Goal: Information Seeking & Learning: Find contact information

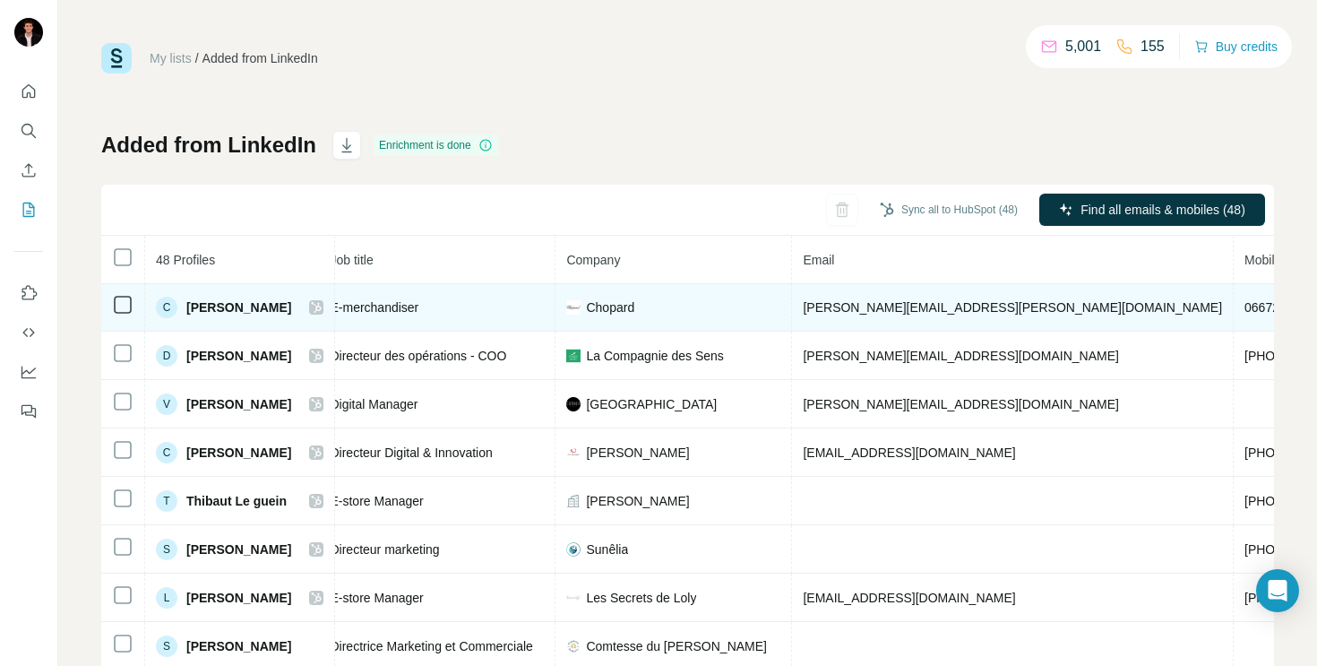
scroll to position [1, 263]
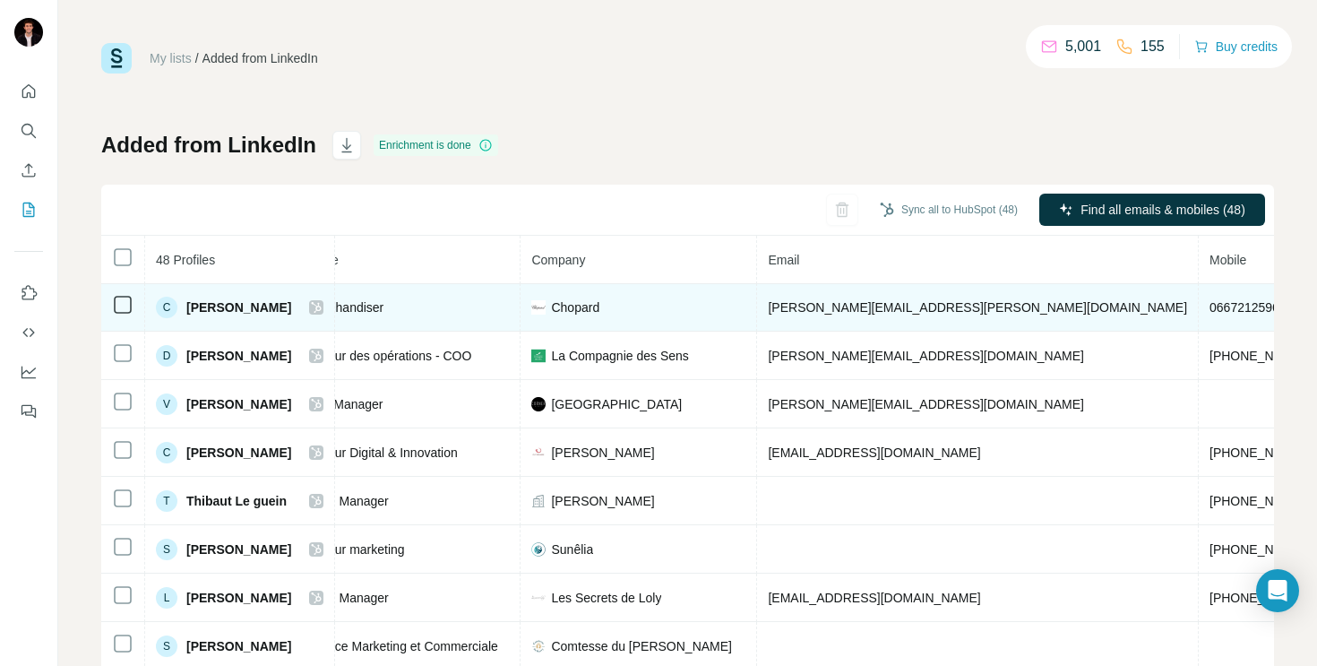
click at [889, 303] on span "[PERSON_NAME][EMAIL_ADDRESS][PERSON_NAME][DOMAIN_NAME]" at bounding box center [977, 307] width 419 height 14
copy span "[PERSON_NAME][EMAIL_ADDRESS][PERSON_NAME][DOMAIN_NAME]"
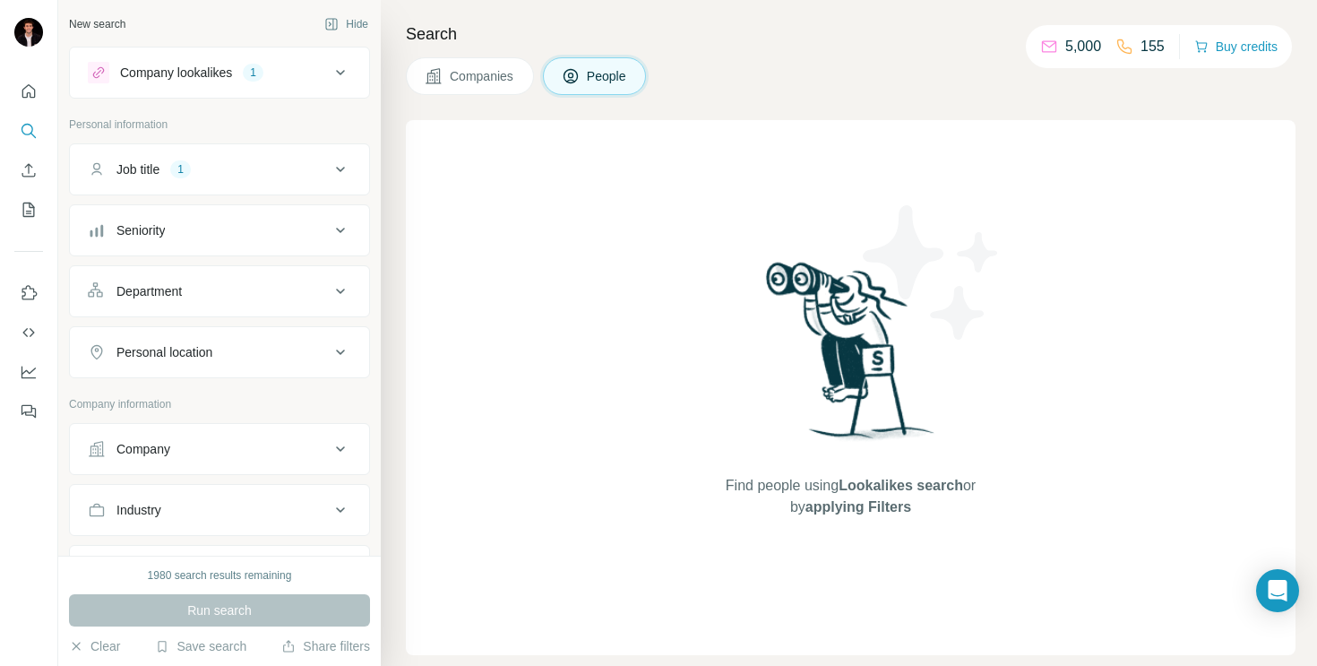
click at [657, 298] on div "Find people using Lookalikes search or by applying Filters" at bounding box center [851, 387] width 890 height 535
click at [490, 81] on span "Companies" at bounding box center [482, 76] width 65 height 18
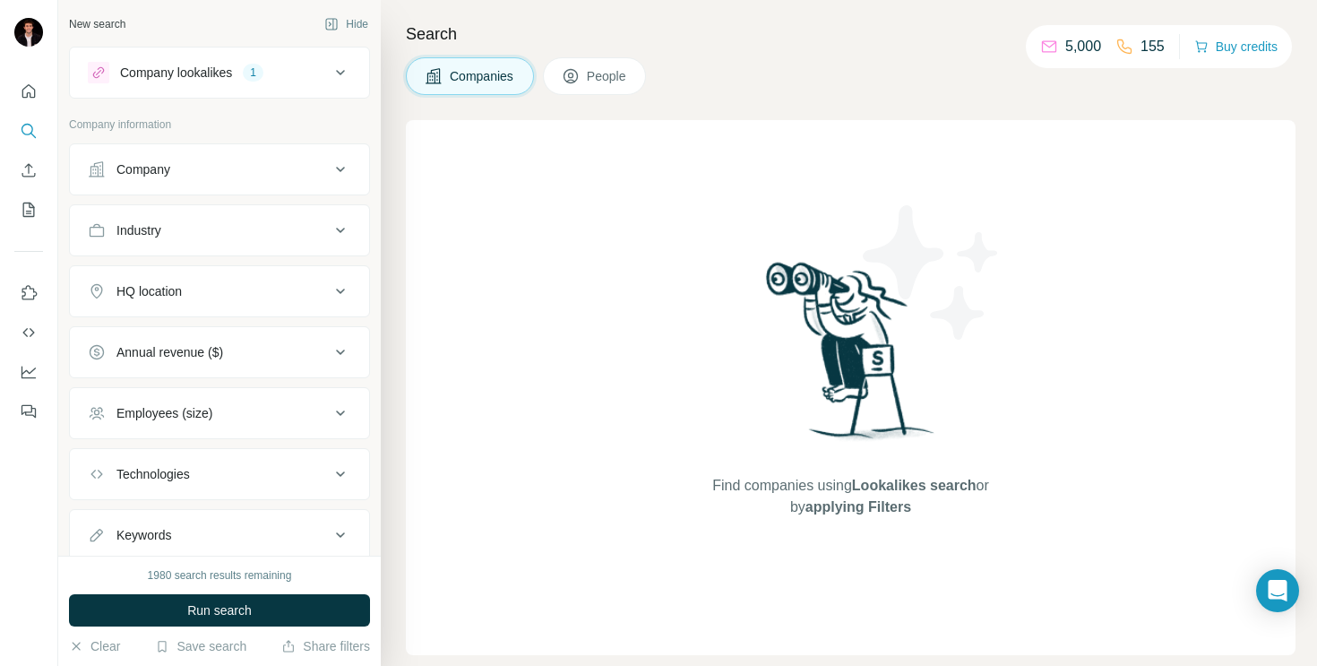
click at [606, 81] on span "People" at bounding box center [607, 76] width 41 height 18
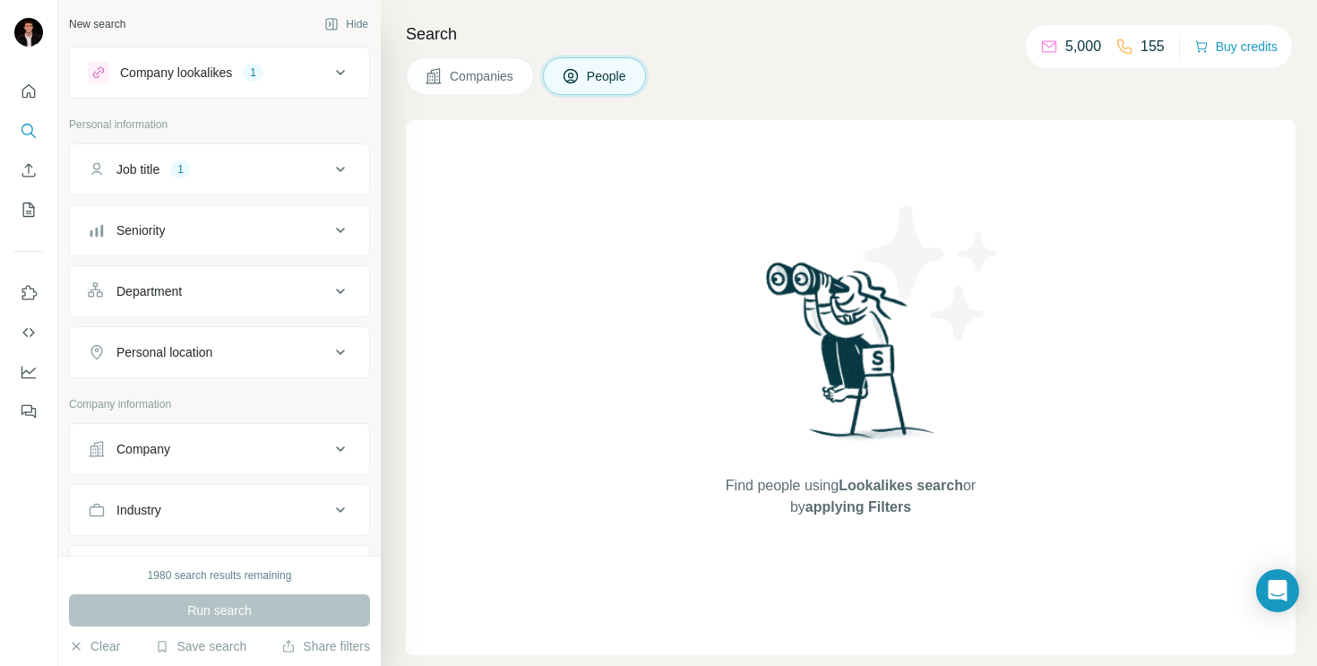
click at [283, 161] on div "Job title 1" at bounding box center [209, 169] width 242 height 18
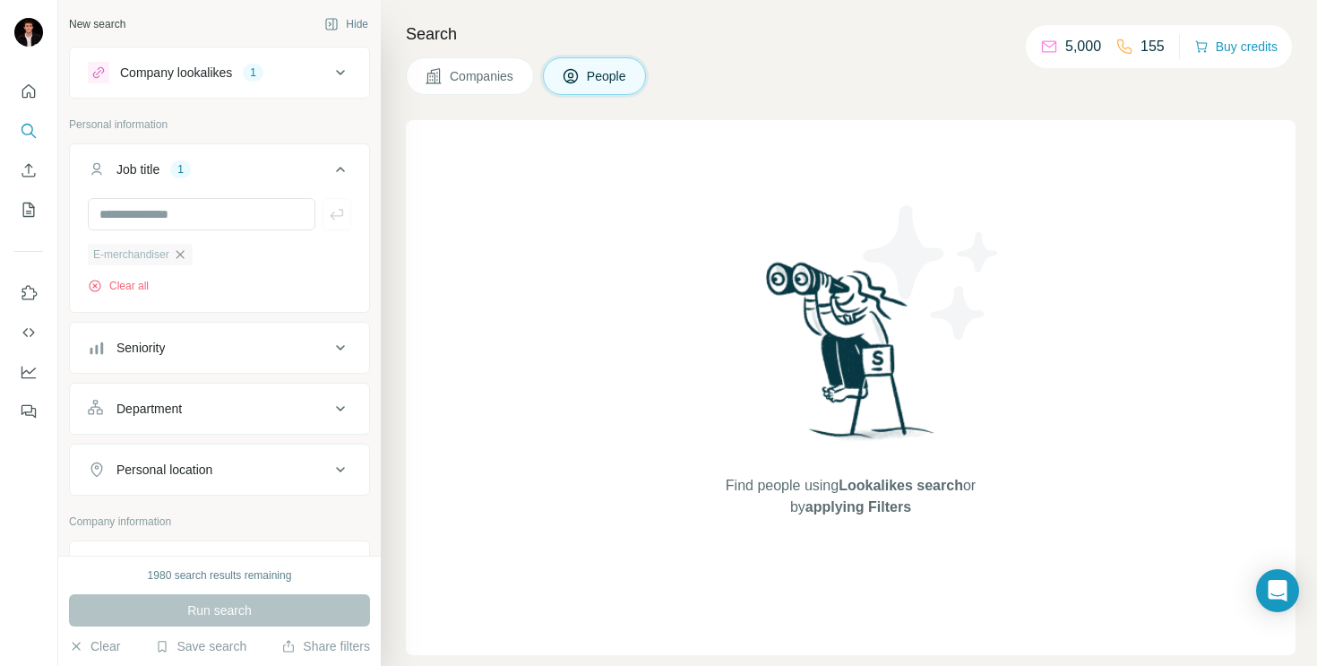
click at [184, 255] on icon "button" at bounding box center [180, 254] width 14 height 14
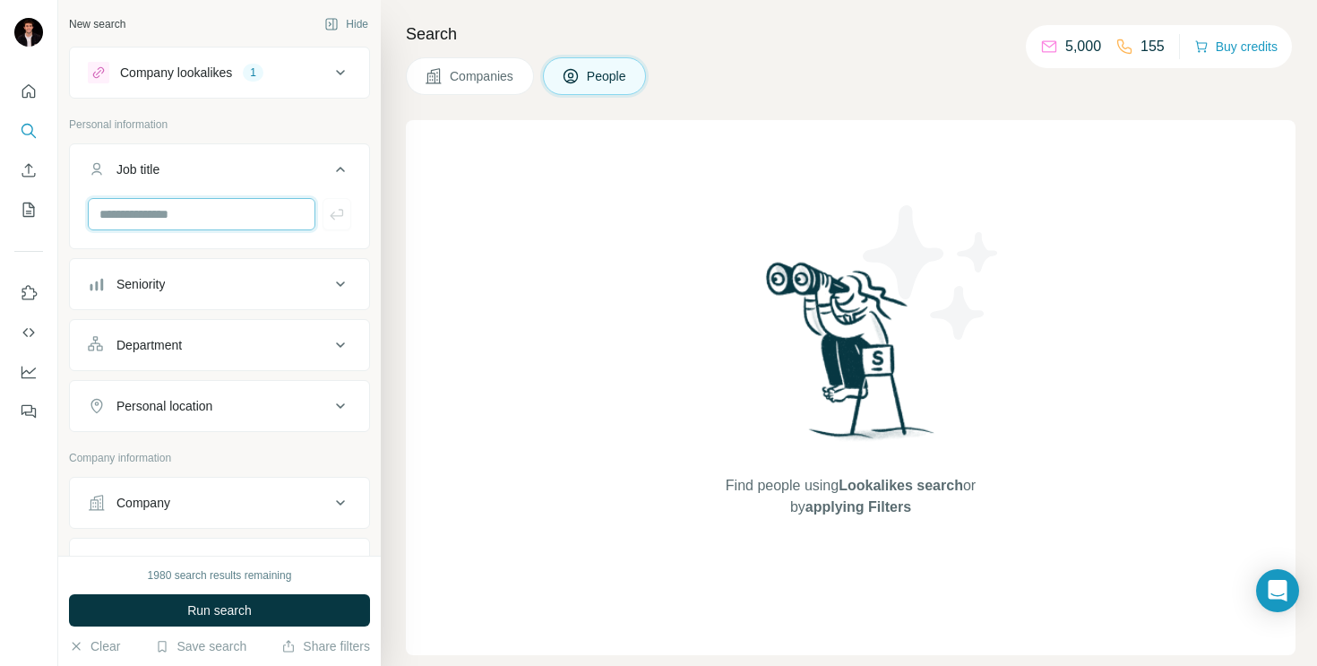
click at [195, 215] on input "text" at bounding box center [202, 214] width 228 height 32
type input "**********"
click at [298, 415] on button "Personal location" at bounding box center [219, 405] width 299 height 43
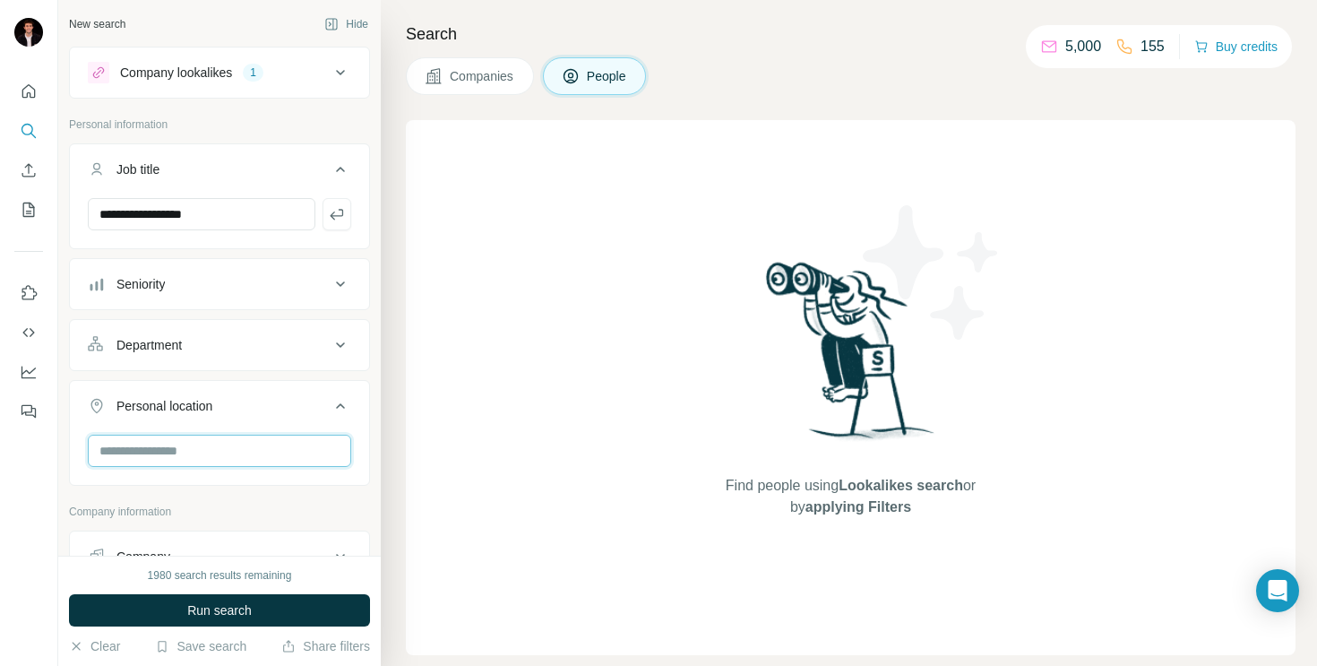
click at [237, 452] on input "text" at bounding box center [219, 451] width 263 height 32
type input "****"
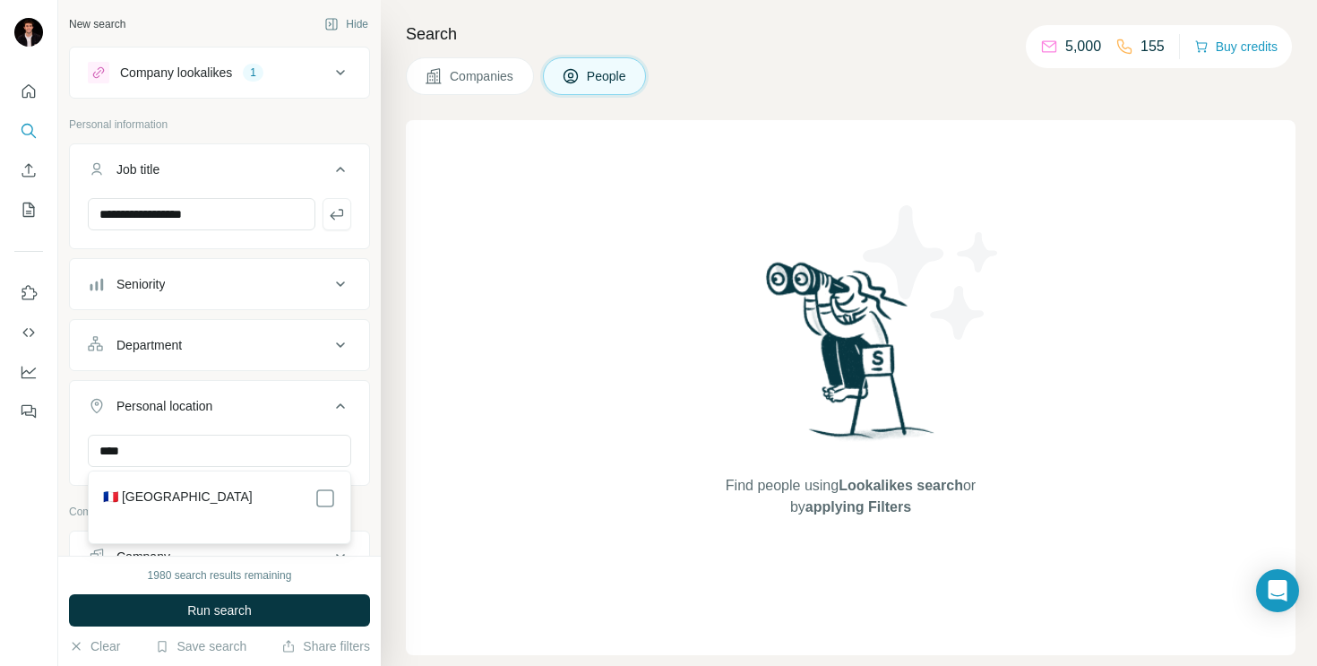
click at [220, 493] on div "🇫🇷 France" at bounding box center [219, 499] width 233 height 22
click at [243, 498] on div "🇫🇷 France" at bounding box center [219, 499] width 233 height 22
click at [478, 389] on div "Find people using Lookalikes search or by applying Filters" at bounding box center [851, 387] width 890 height 535
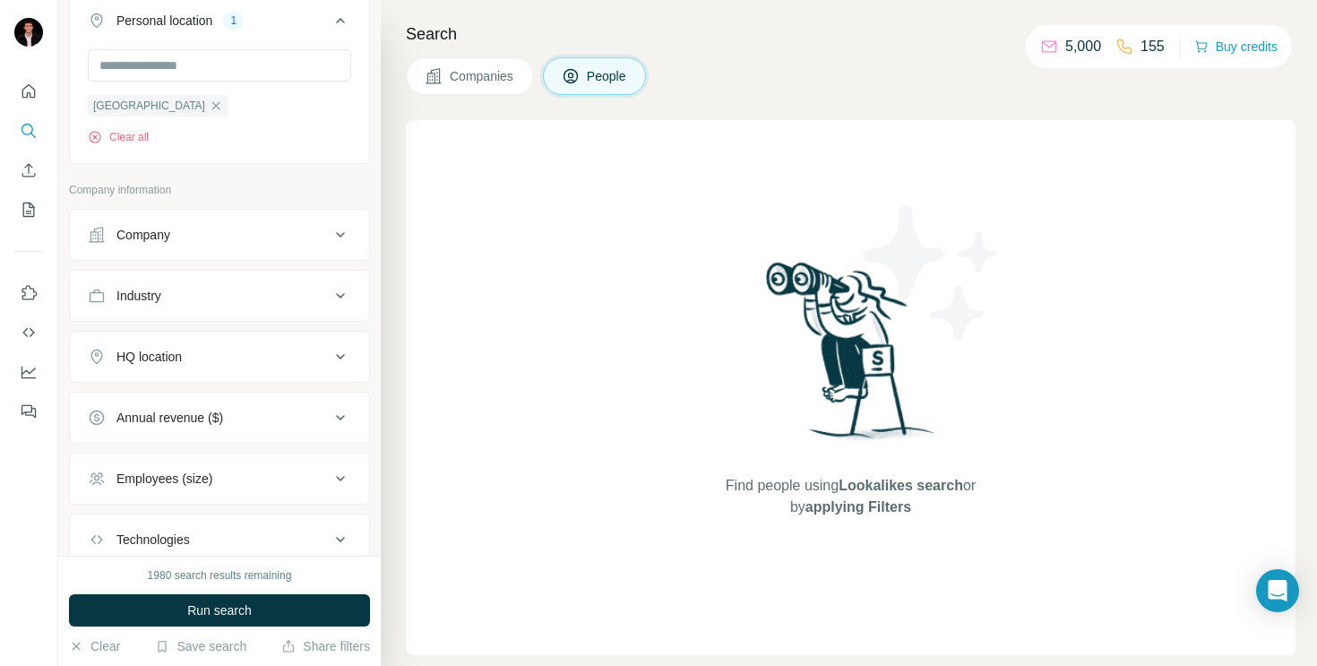
scroll to position [396, 0]
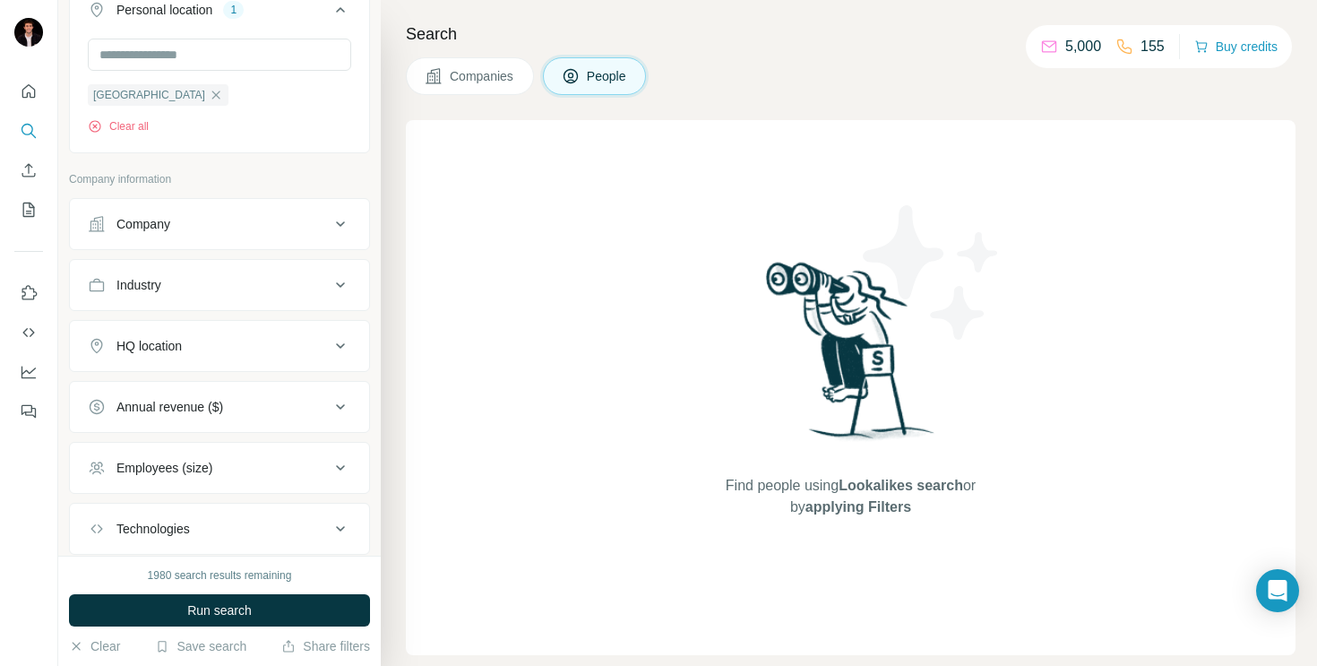
click at [314, 344] on div "HQ location" at bounding box center [209, 346] width 242 height 18
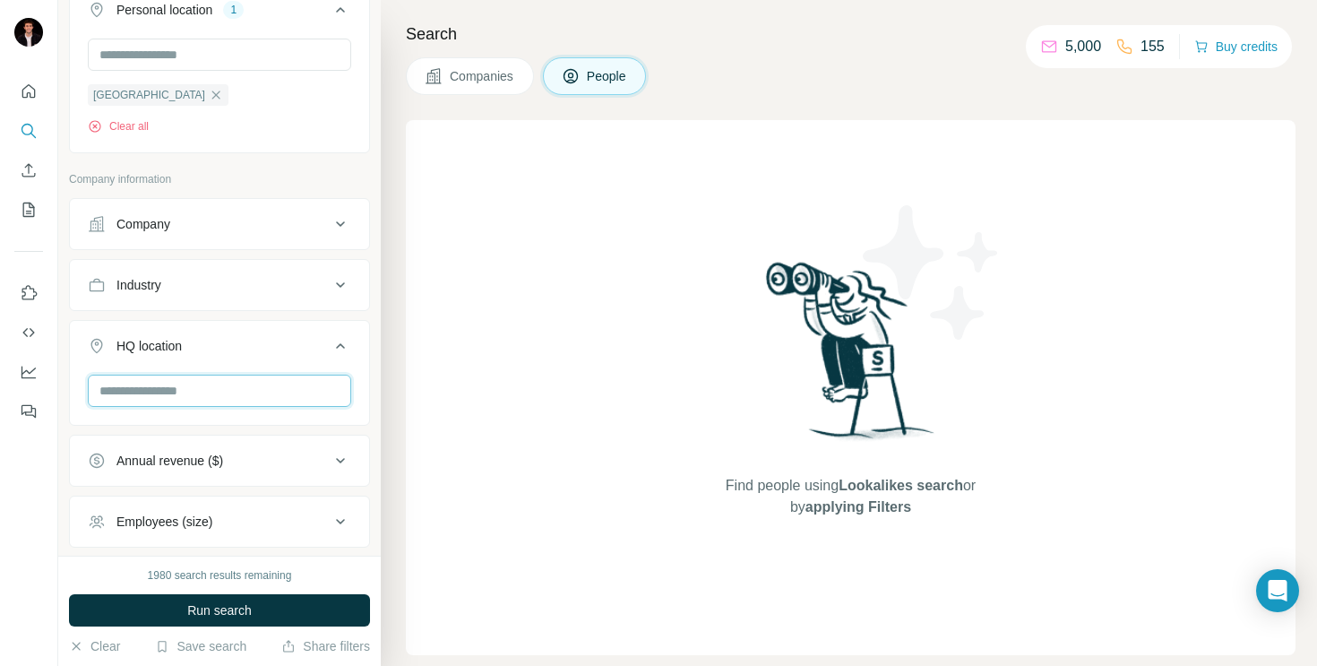
click at [294, 393] on input "text" at bounding box center [219, 391] width 263 height 32
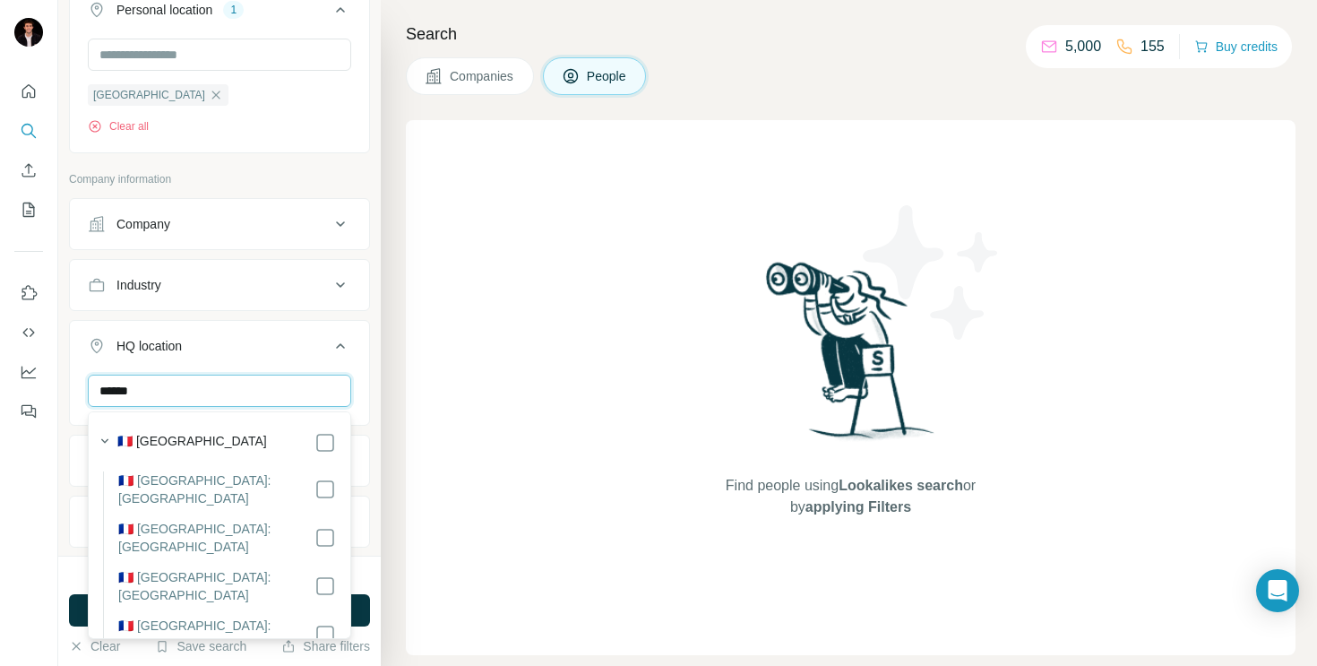
type input "******"
click at [472, 375] on div "Find people using Lookalikes search or by applying Filters" at bounding box center [851, 387] width 890 height 535
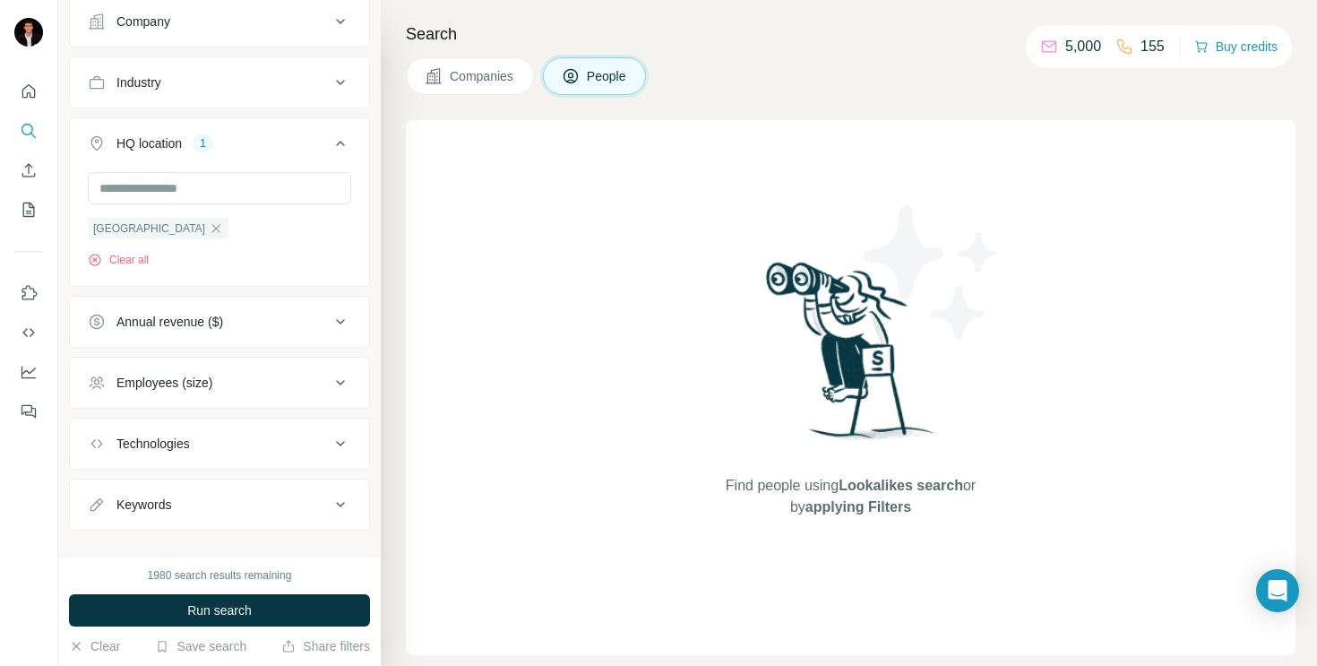
scroll to position [625, 0]
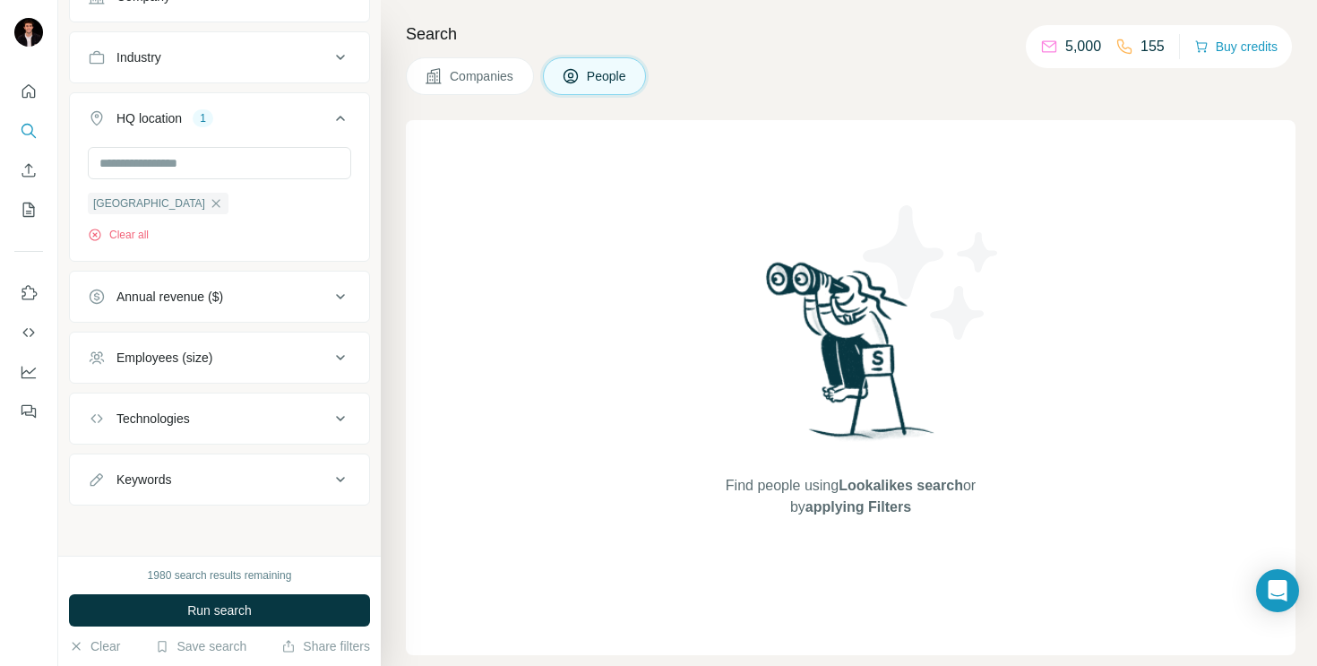
click at [343, 350] on icon at bounding box center [341, 358] width 22 height 22
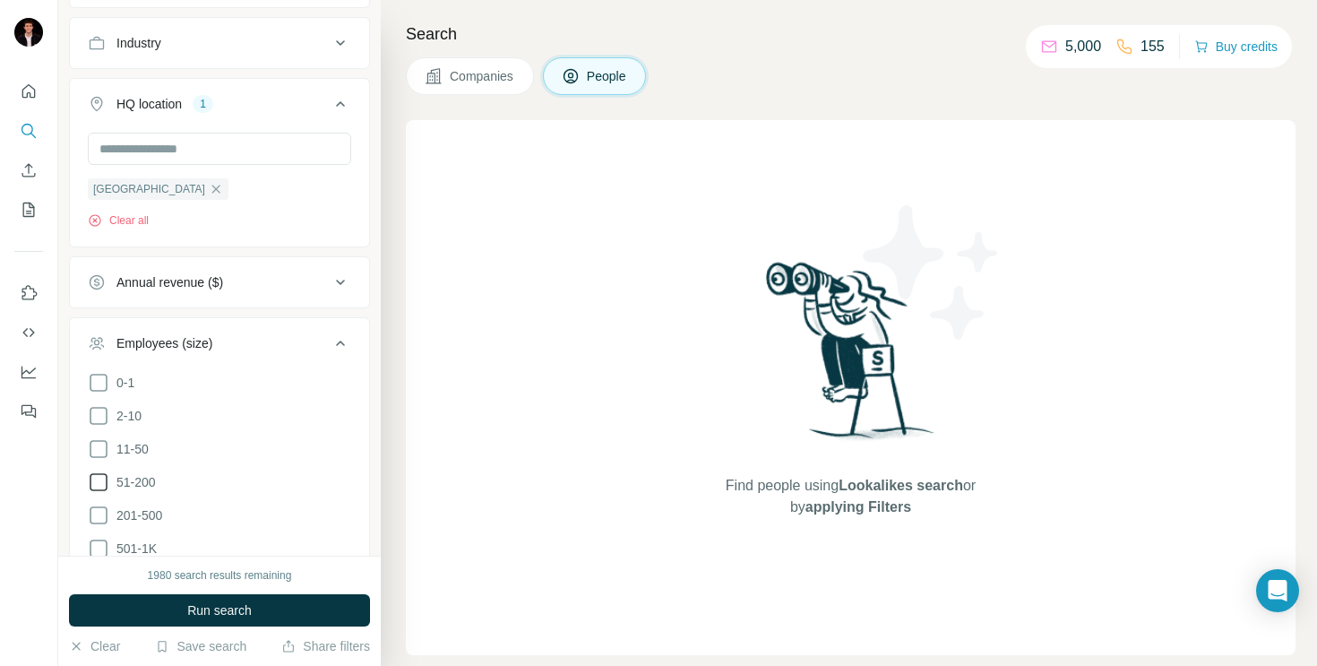
click at [101, 482] on icon at bounding box center [99, 482] width 22 height 22
click at [98, 453] on icon at bounding box center [99, 449] width 22 height 22
click at [99, 515] on icon at bounding box center [99, 516] width 22 height 22
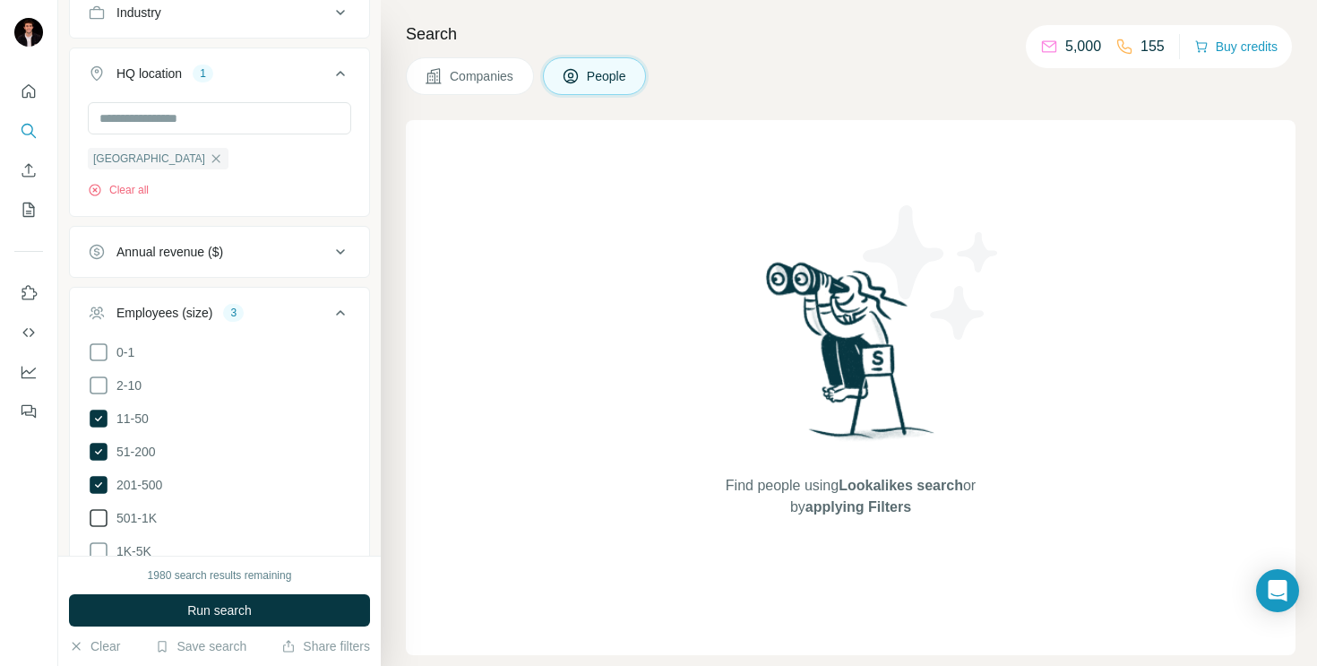
click at [96, 514] on icon at bounding box center [99, 518] width 22 height 22
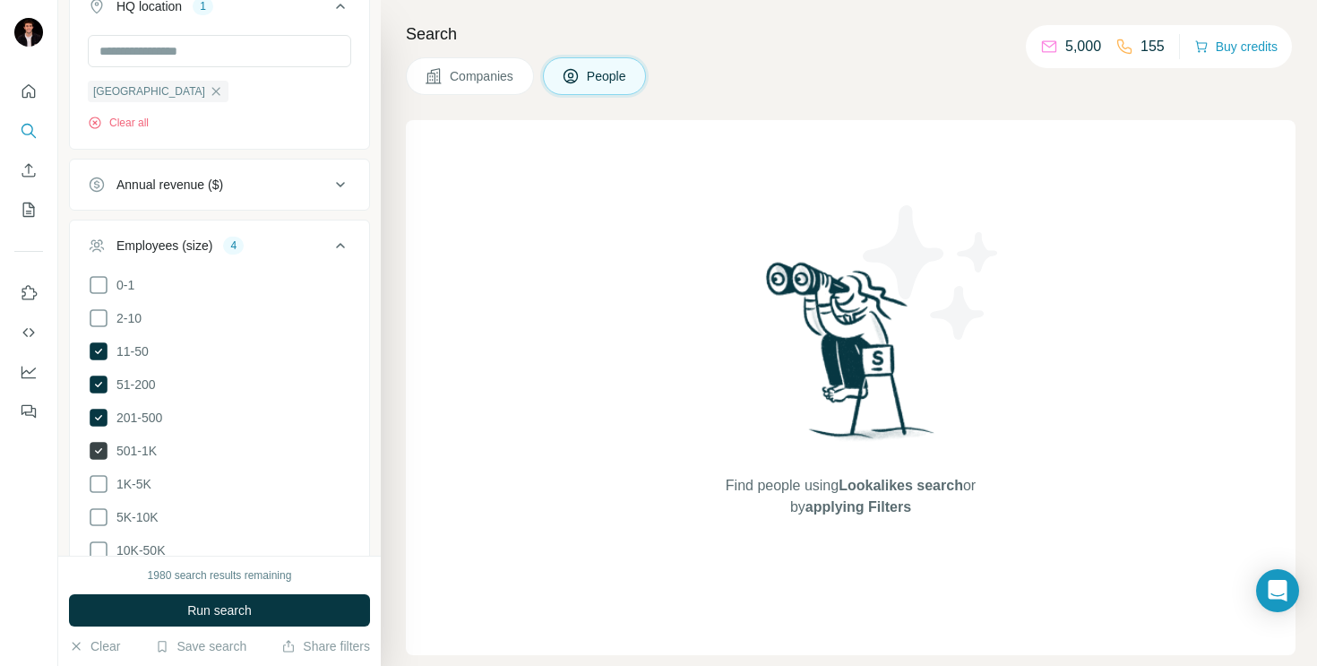
scroll to position [756, 0]
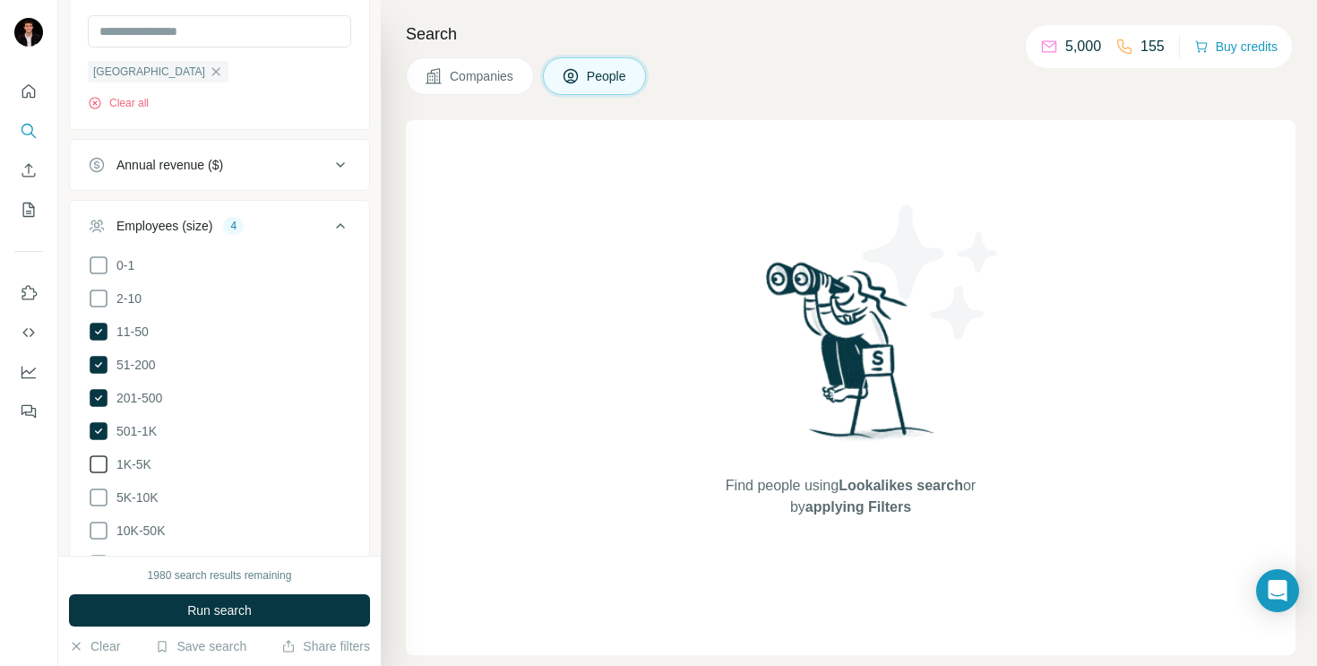
click at [98, 462] on icon at bounding box center [99, 464] width 22 height 22
click at [98, 497] on icon at bounding box center [99, 498] width 22 height 22
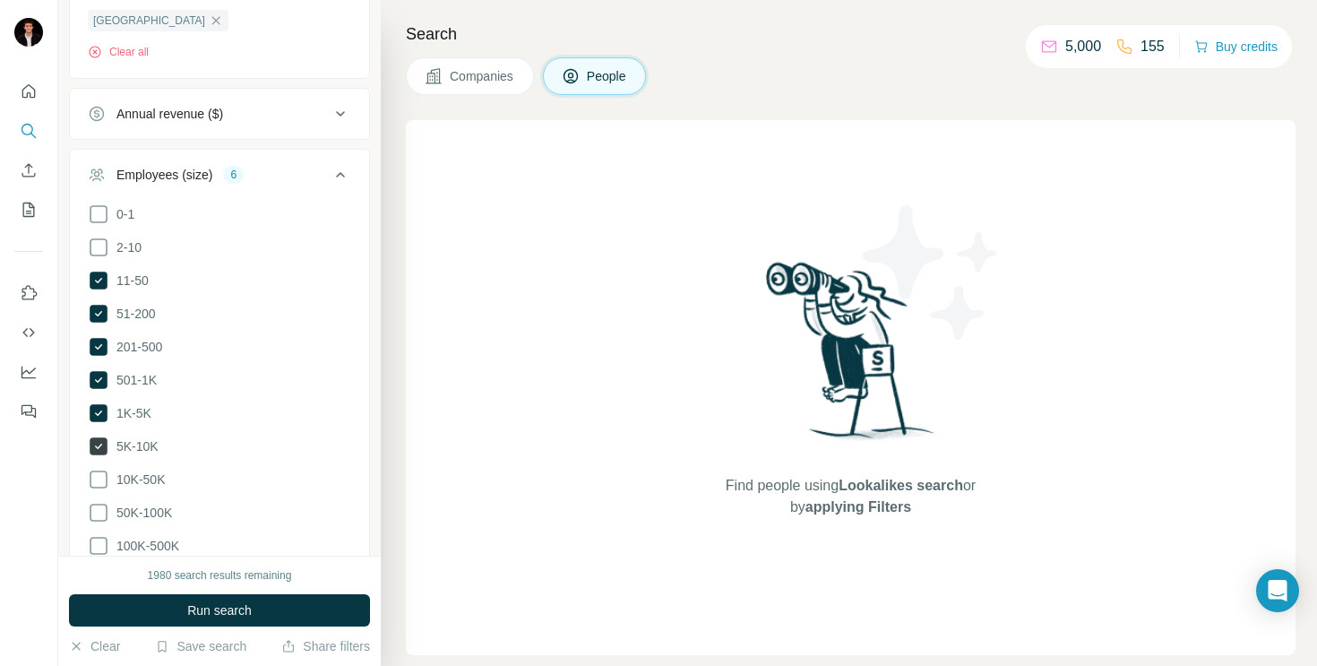
click at [96, 445] on icon at bounding box center [99, 446] width 18 height 18
click at [156, 608] on button "Run search" at bounding box center [219, 610] width 301 height 32
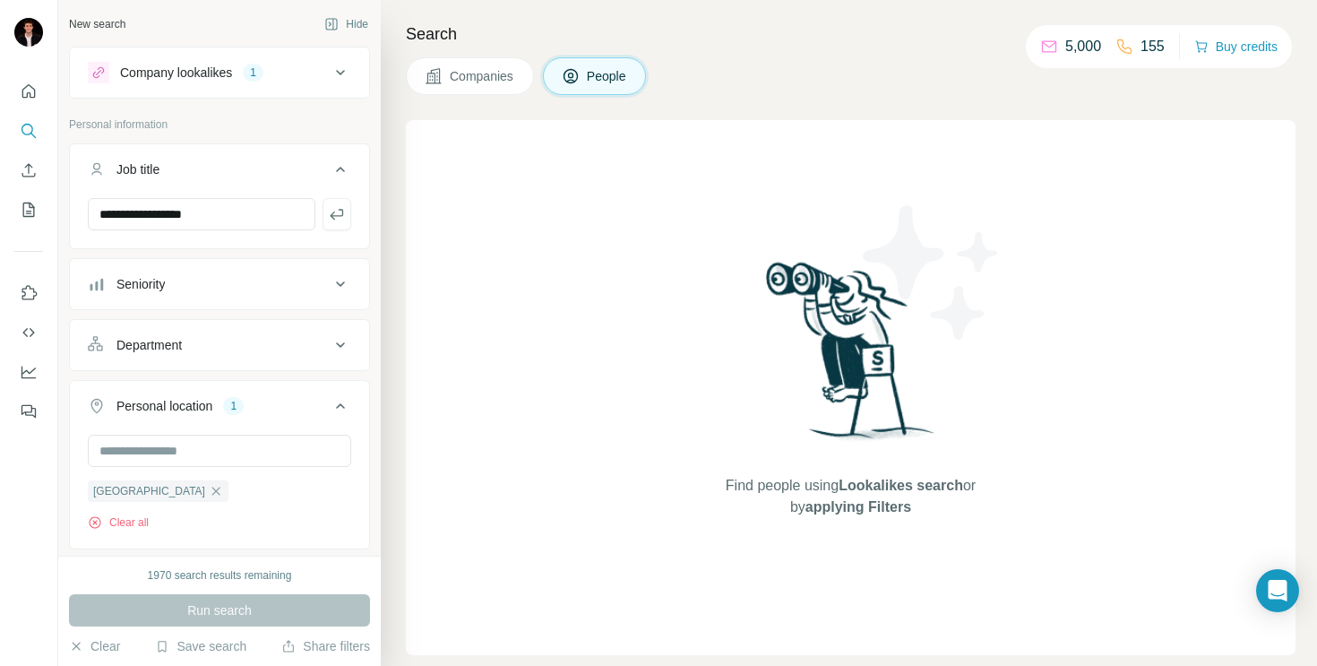
click at [693, 425] on div "Find people using Lookalikes search or by applying Filters" at bounding box center [851, 387] width 323 height 535
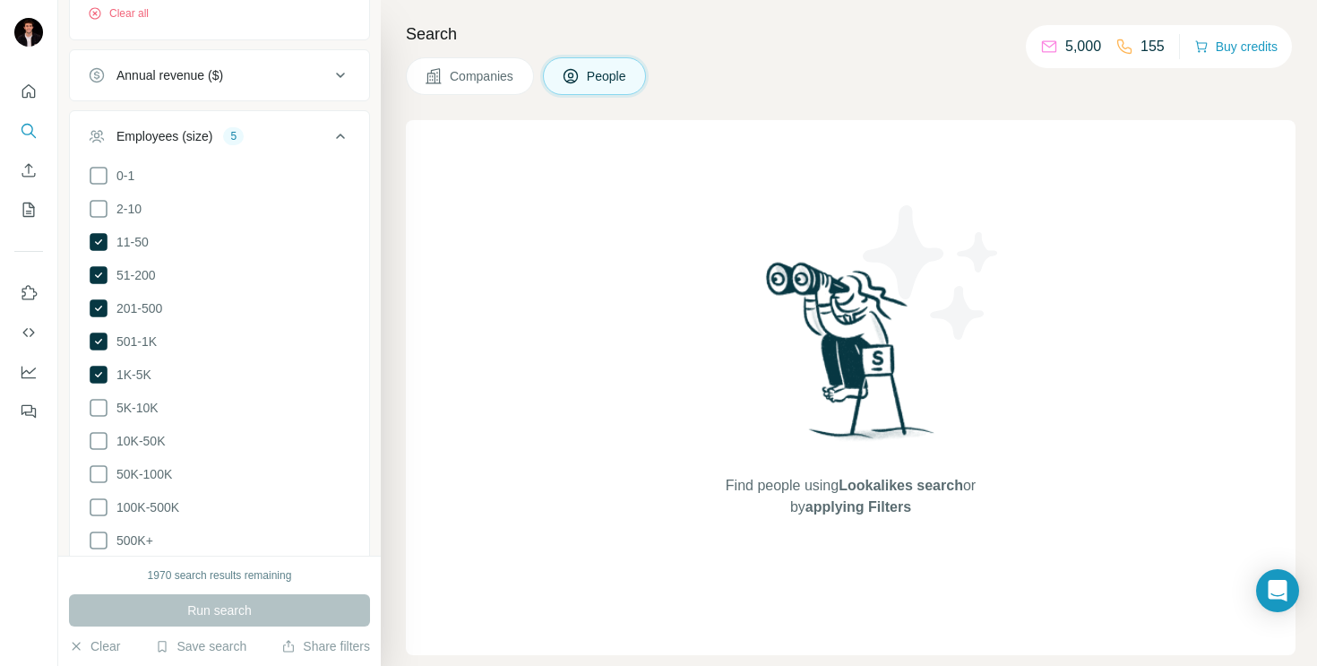
scroll to position [844, 0]
click at [94, 370] on icon at bounding box center [99, 376] width 18 height 18
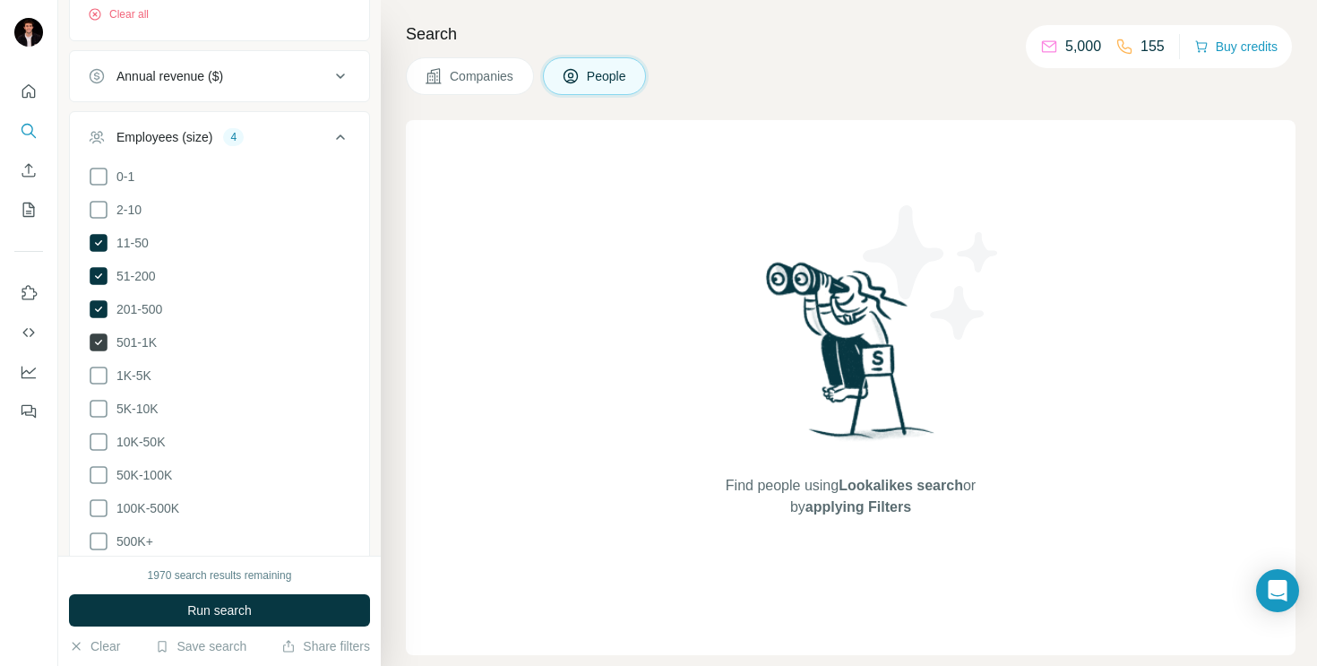
click at [94, 350] on icon at bounding box center [99, 342] width 18 height 18
click at [98, 337] on icon at bounding box center [99, 343] width 22 height 22
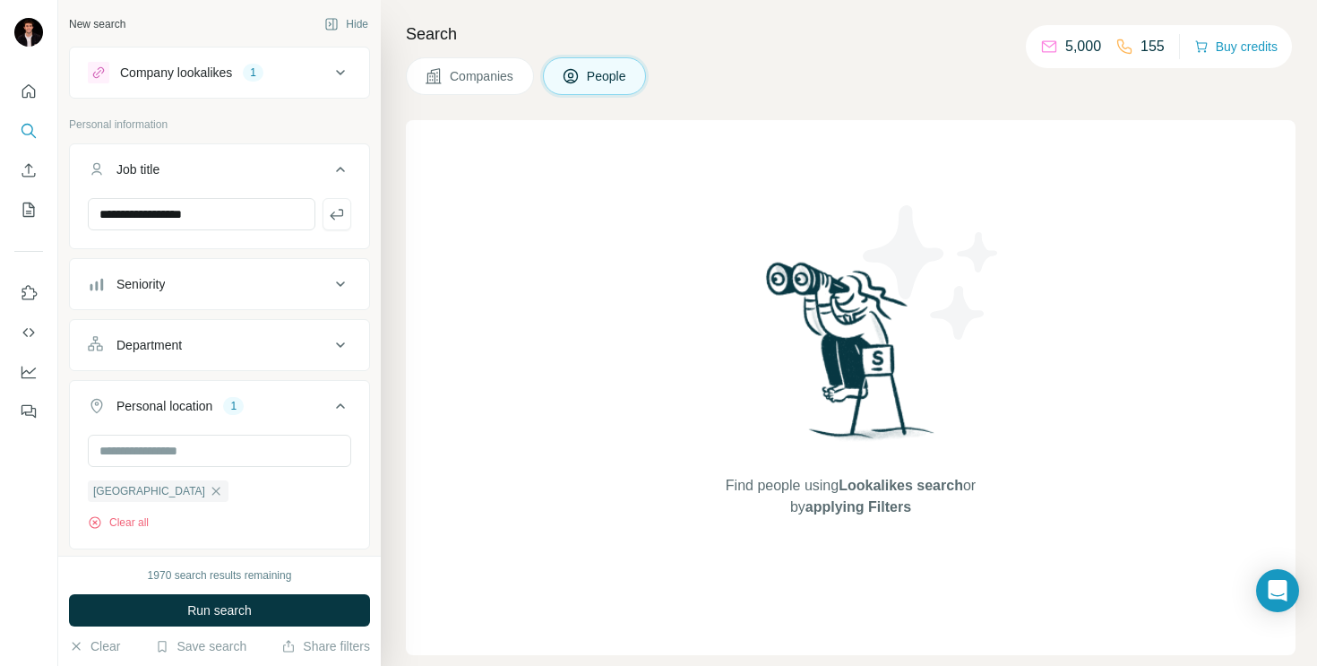
click at [335, 73] on icon at bounding box center [341, 73] width 22 height 22
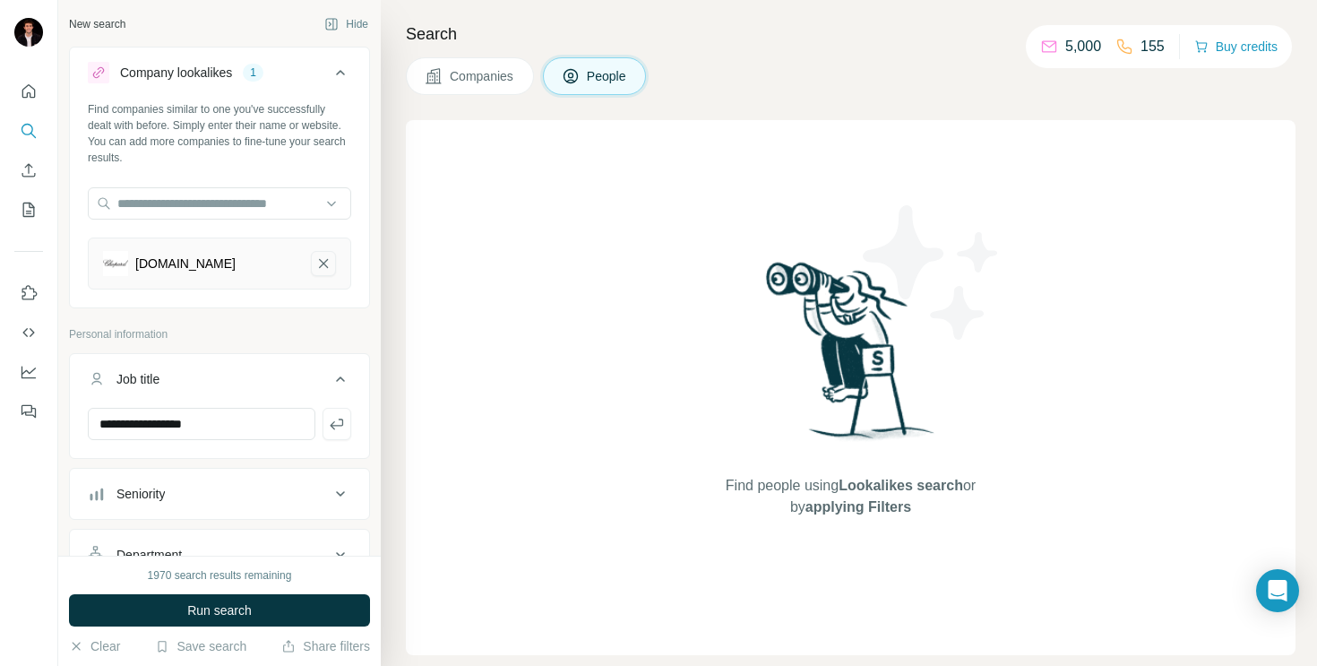
click at [324, 262] on icon "chopard.ch-remove-button" at bounding box center [323, 264] width 16 height 18
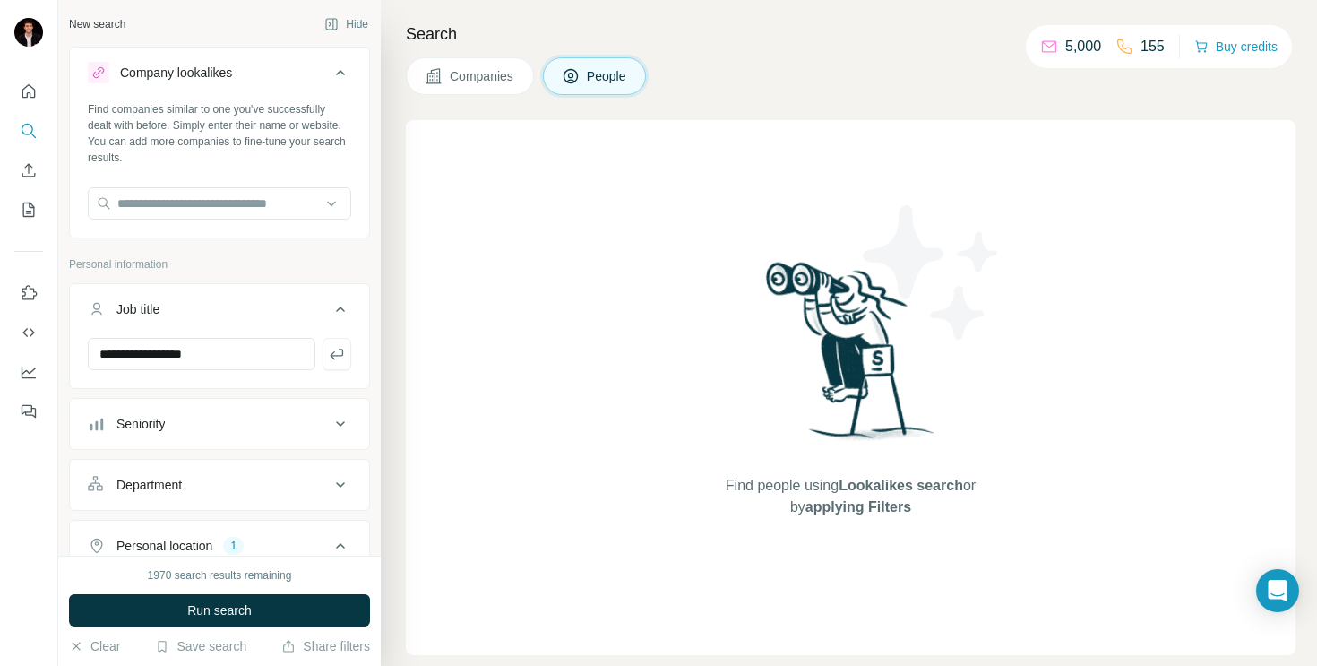
click at [333, 69] on icon at bounding box center [341, 73] width 22 height 22
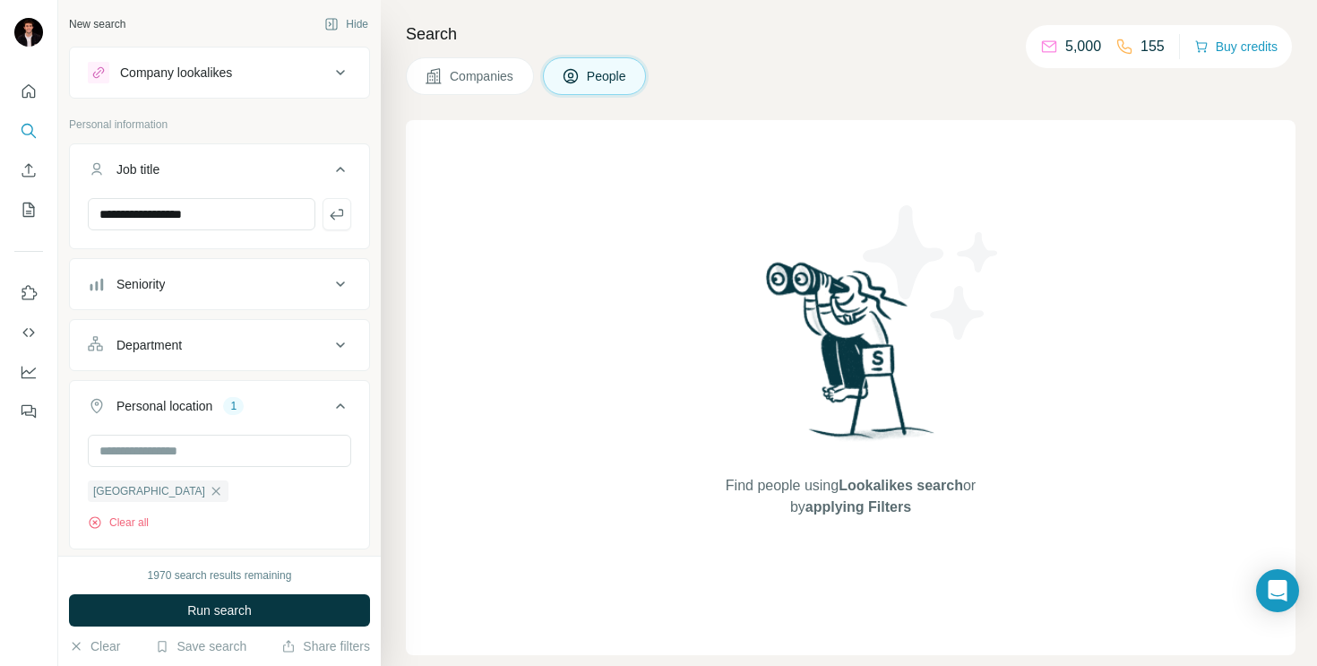
click at [345, 128] on p "Personal information" at bounding box center [219, 125] width 301 height 16
click at [229, 605] on span "Run search" at bounding box center [219, 610] width 65 height 18
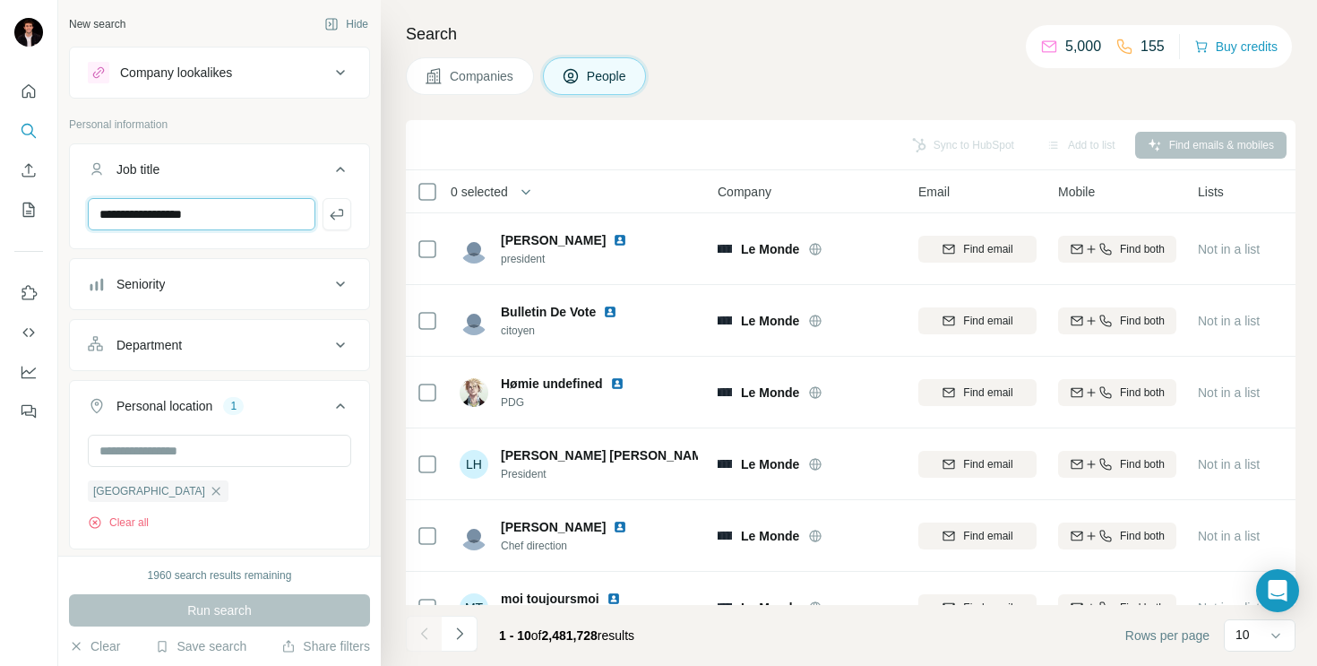
click at [266, 215] on input "**********" at bounding box center [202, 214] width 228 height 32
click at [331, 218] on icon "button" at bounding box center [337, 214] width 18 height 18
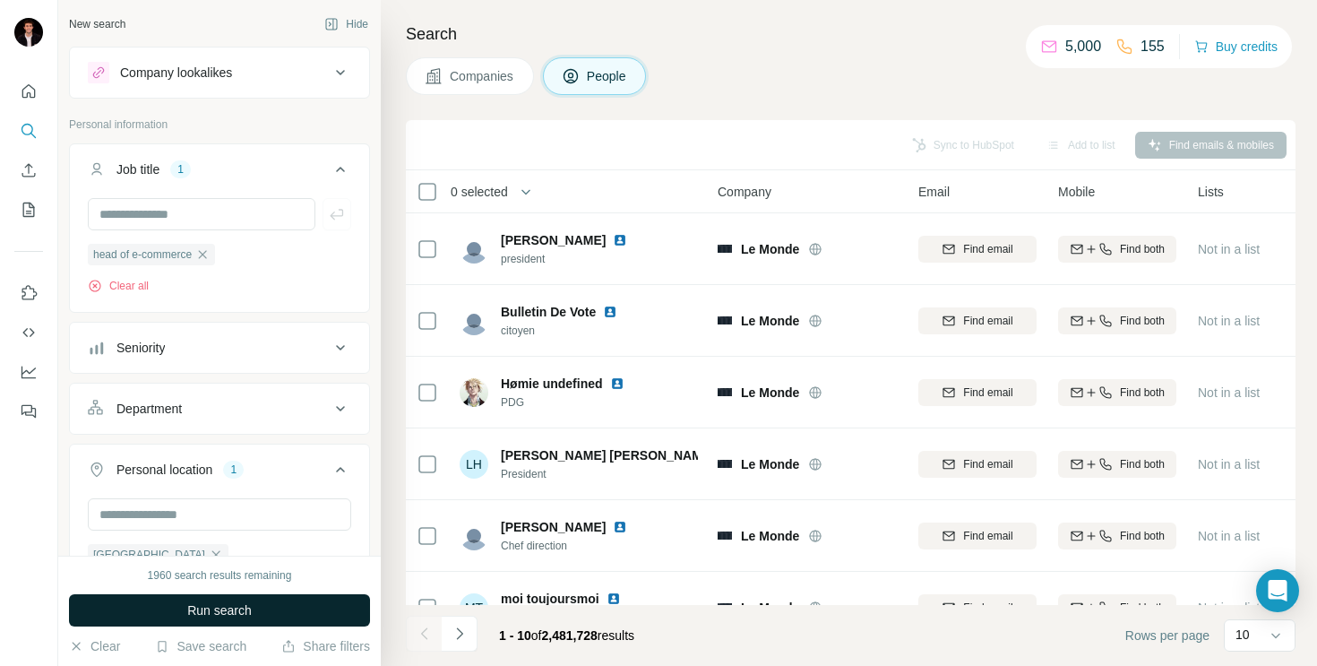
click at [234, 609] on span "Run search" at bounding box center [219, 610] width 65 height 18
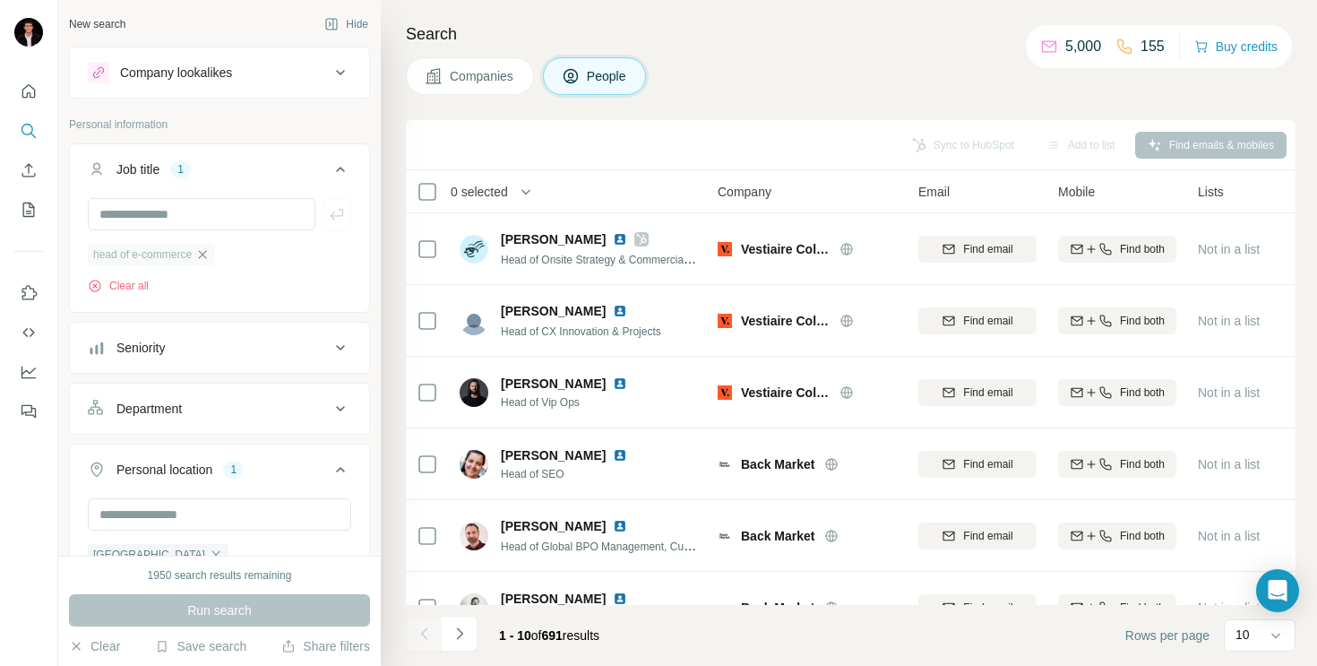
click at [204, 252] on icon "button" at bounding box center [202, 254] width 14 height 14
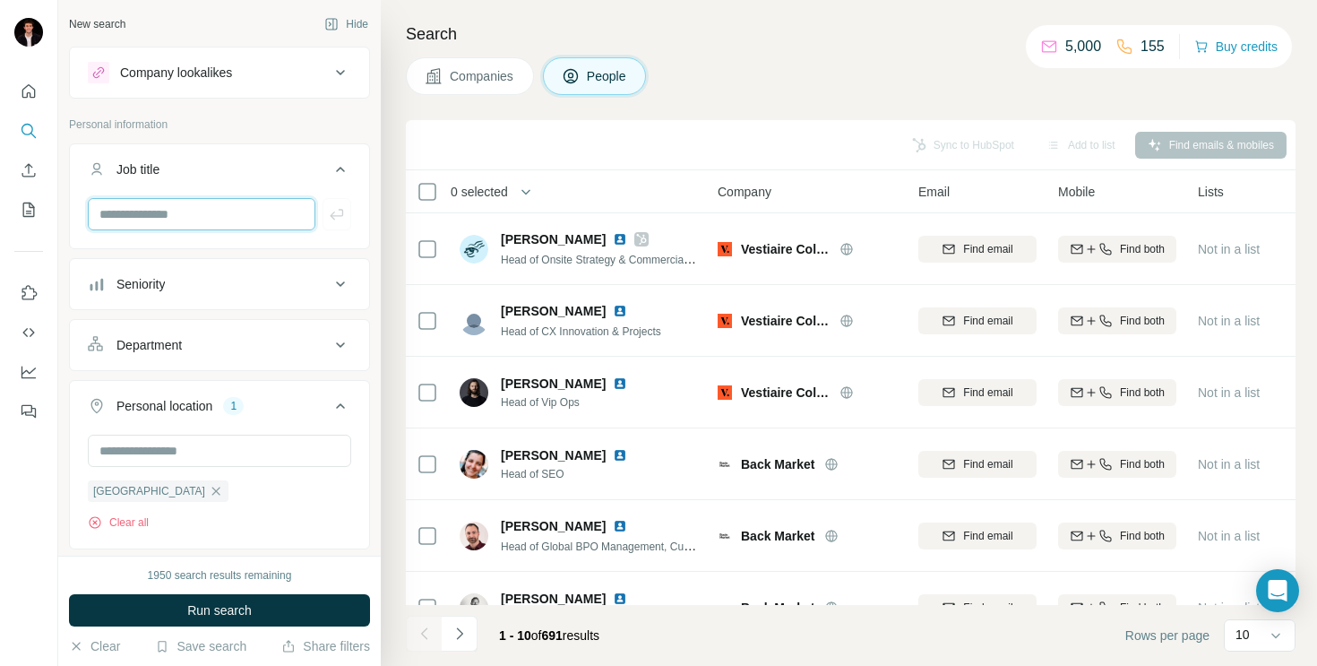
click at [174, 223] on input "text" at bounding box center [202, 214] width 228 height 32
type input "**********"
click at [337, 222] on icon "button" at bounding box center [337, 214] width 18 height 18
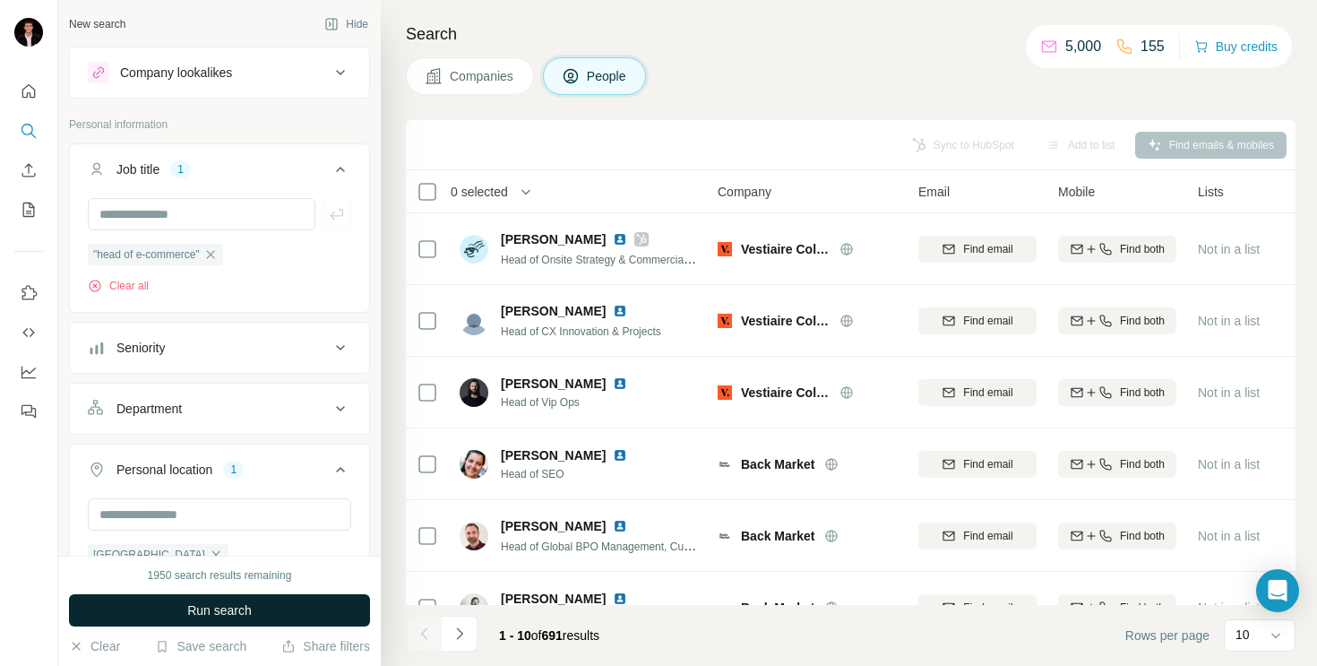
click at [216, 601] on span "Run search" at bounding box center [219, 610] width 65 height 18
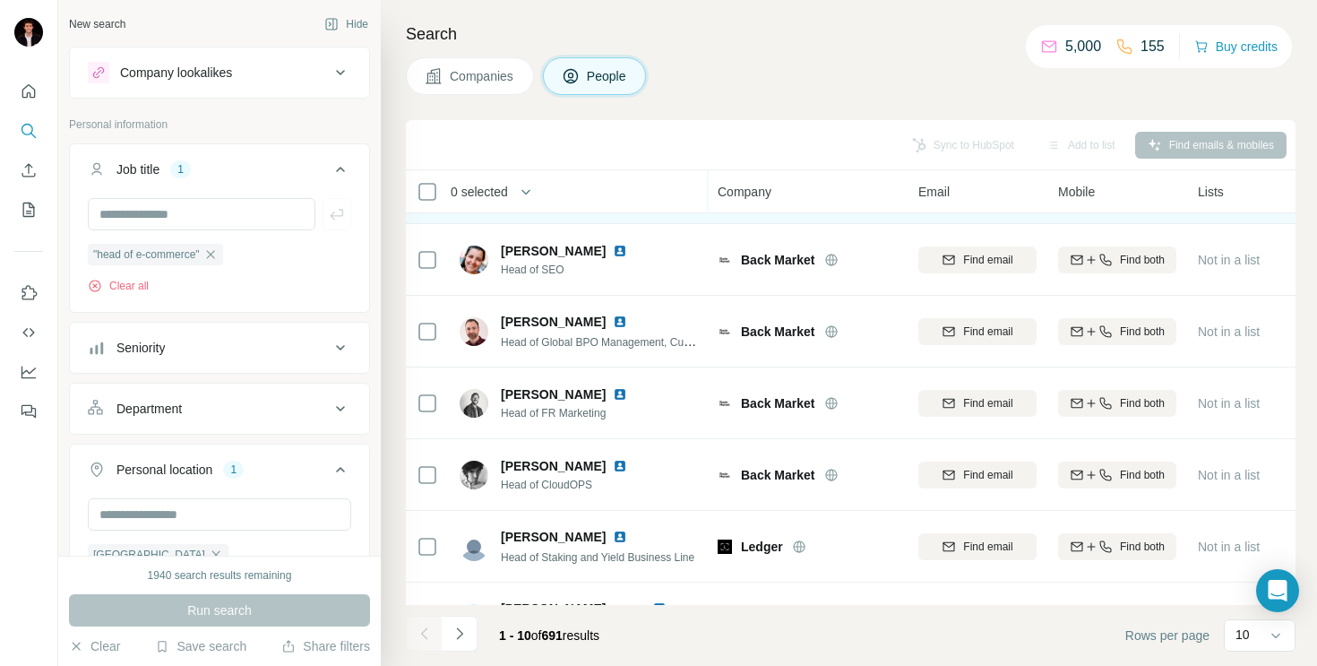
scroll to position [206, 0]
click at [213, 251] on icon "button" at bounding box center [210, 254] width 14 height 14
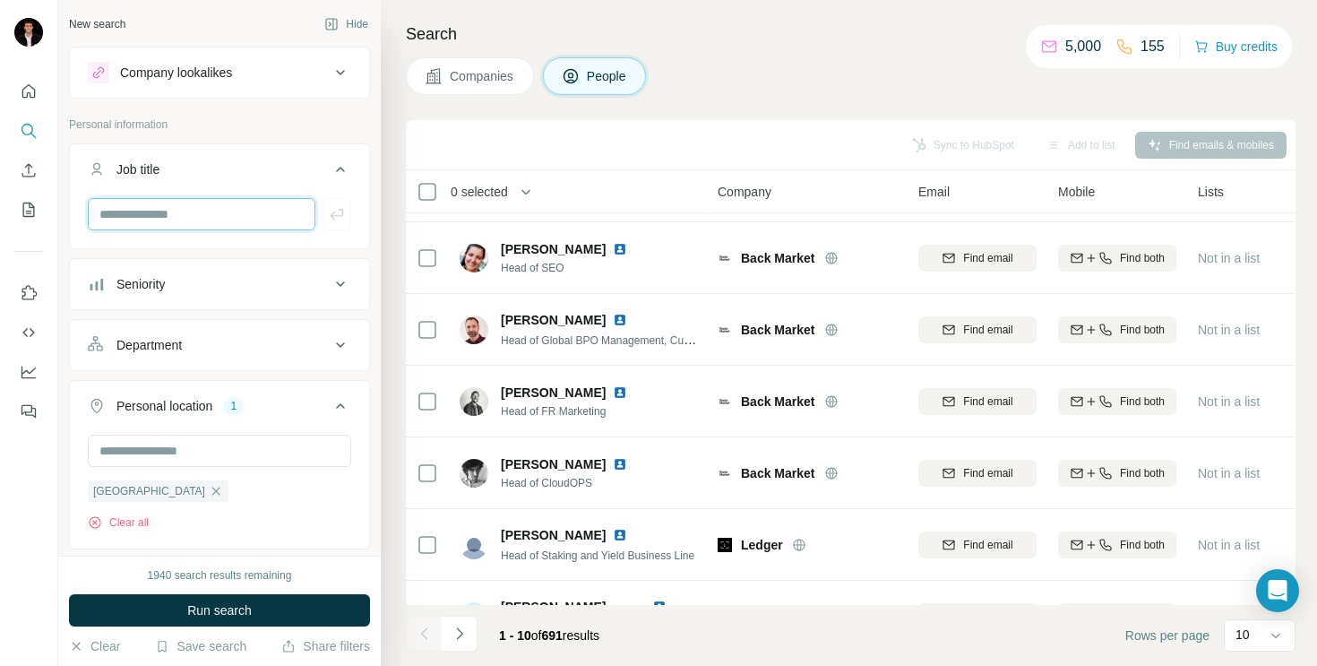
click at [215, 201] on input "text" at bounding box center [202, 214] width 228 height 32
type input "**********"
click at [344, 215] on icon "button" at bounding box center [337, 214] width 18 height 18
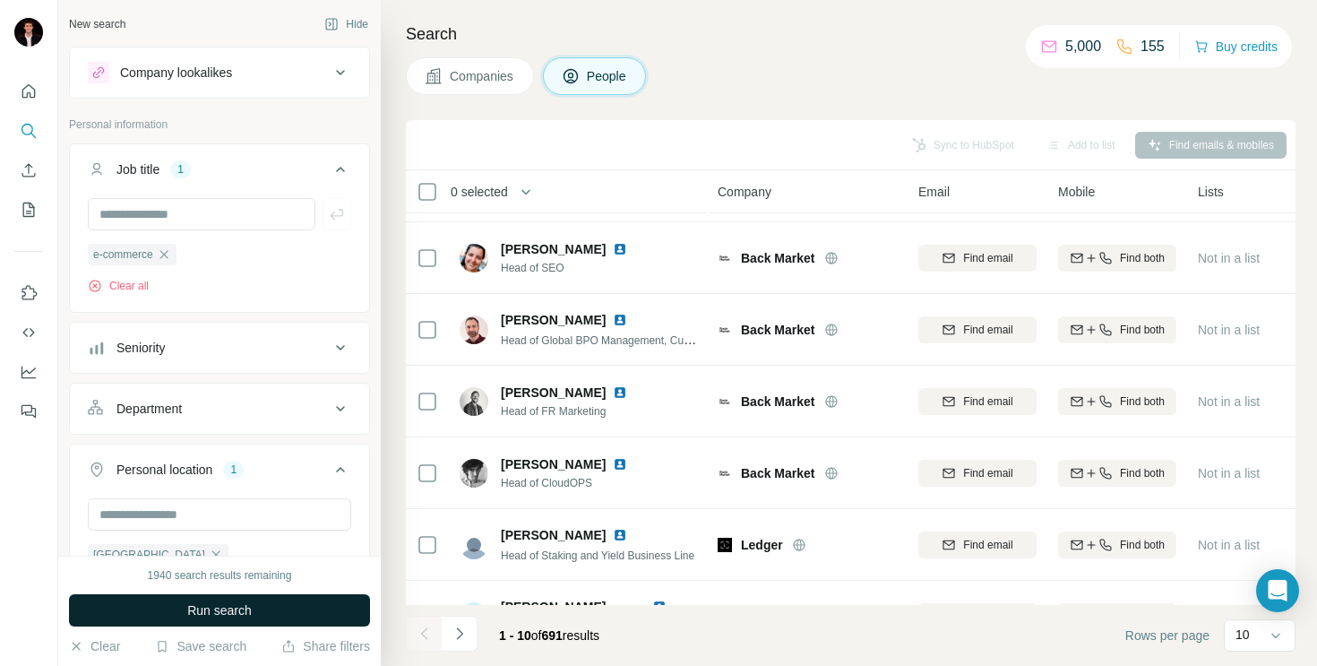
click at [244, 607] on span "Run search" at bounding box center [219, 610] width 65 height 18
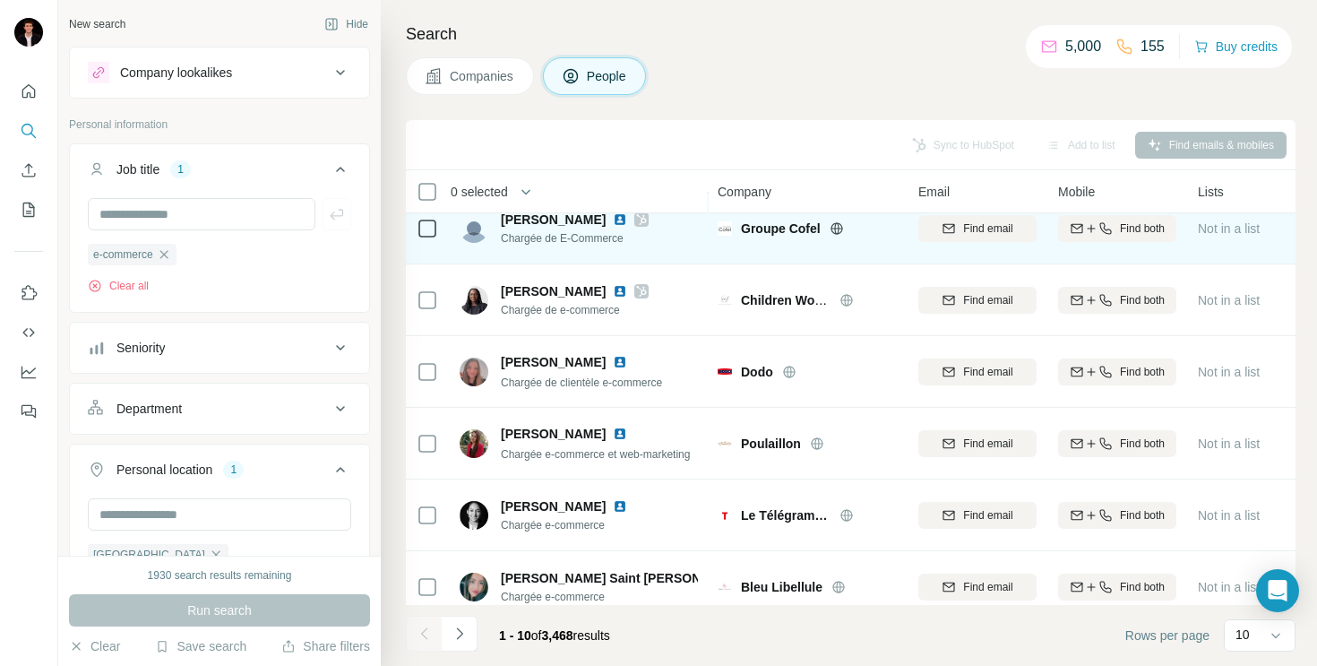
scroll to position [325, 0]
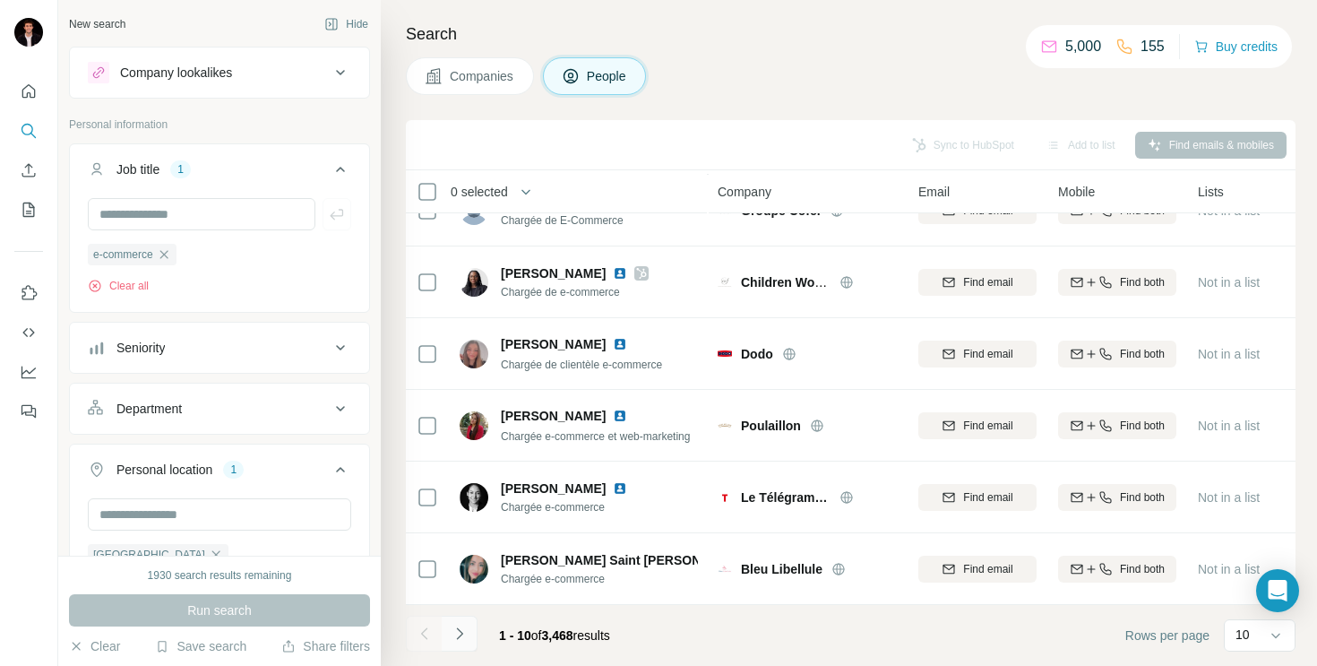
click at [462, 626] on icon "Navigate to next page" at bounding box center [460, 634] width 18 height 18
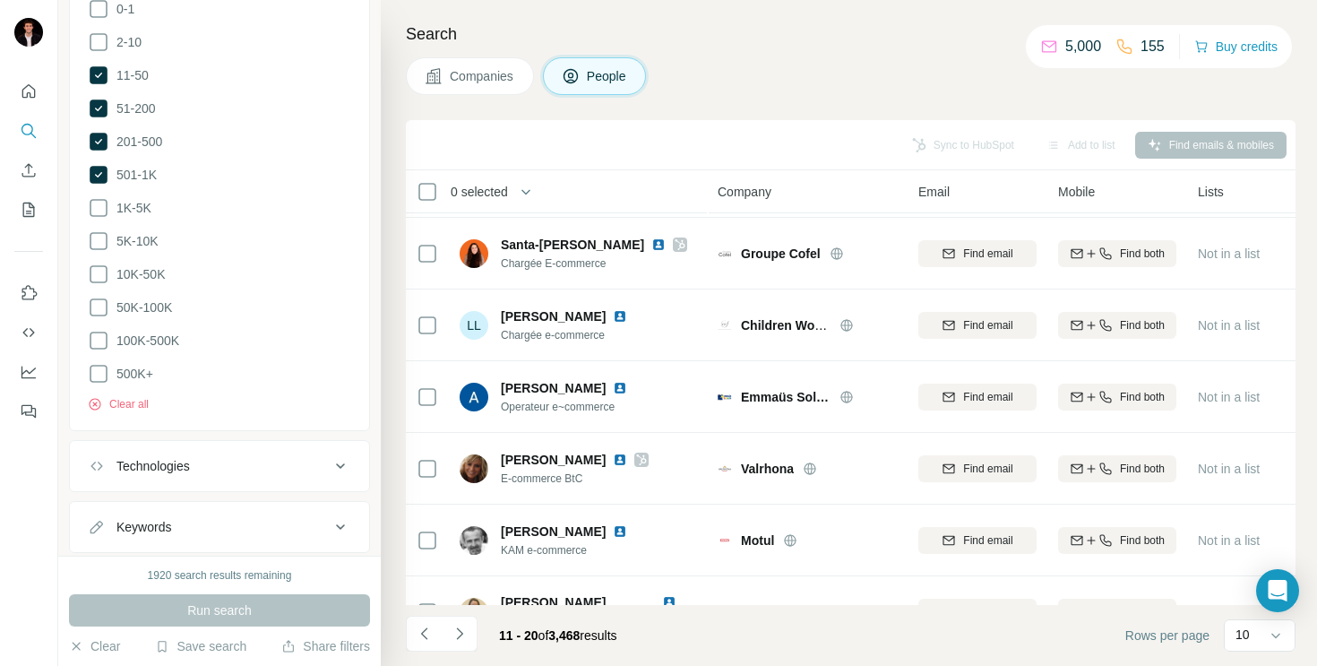
scroll to position [1118, 0]
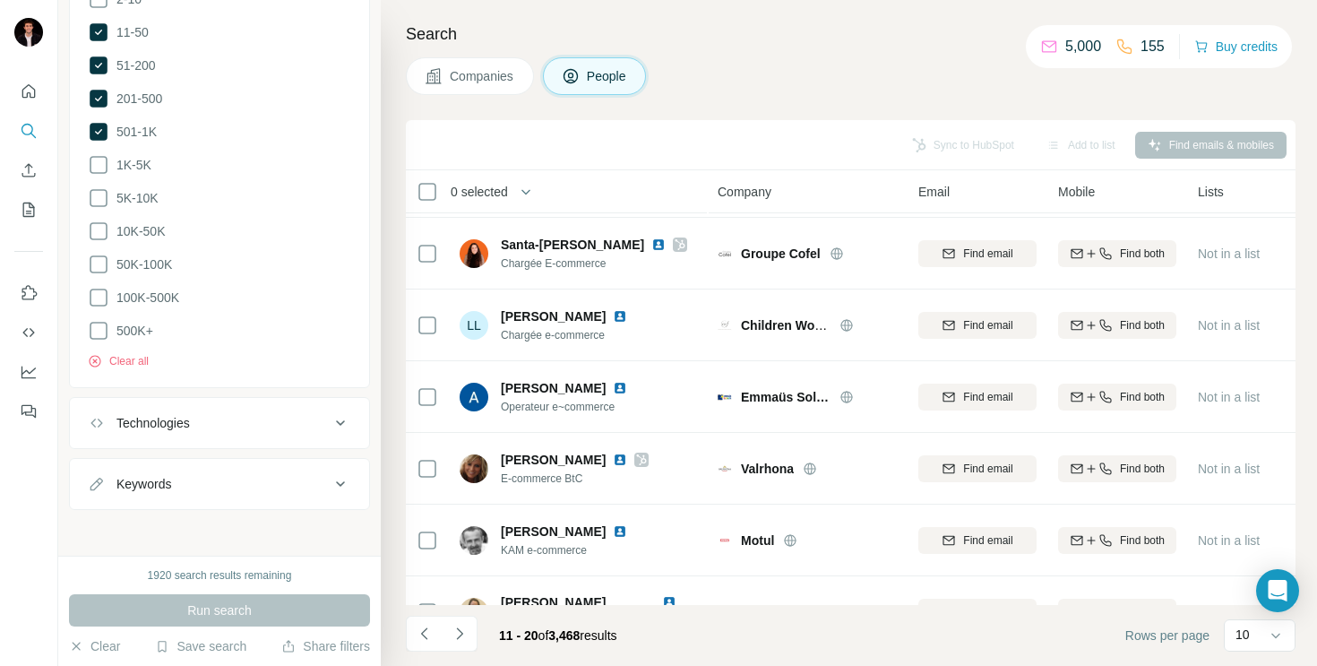
click at [326, 485] on div "Keywords" at bounding box center [209, 484] width 242 height 18
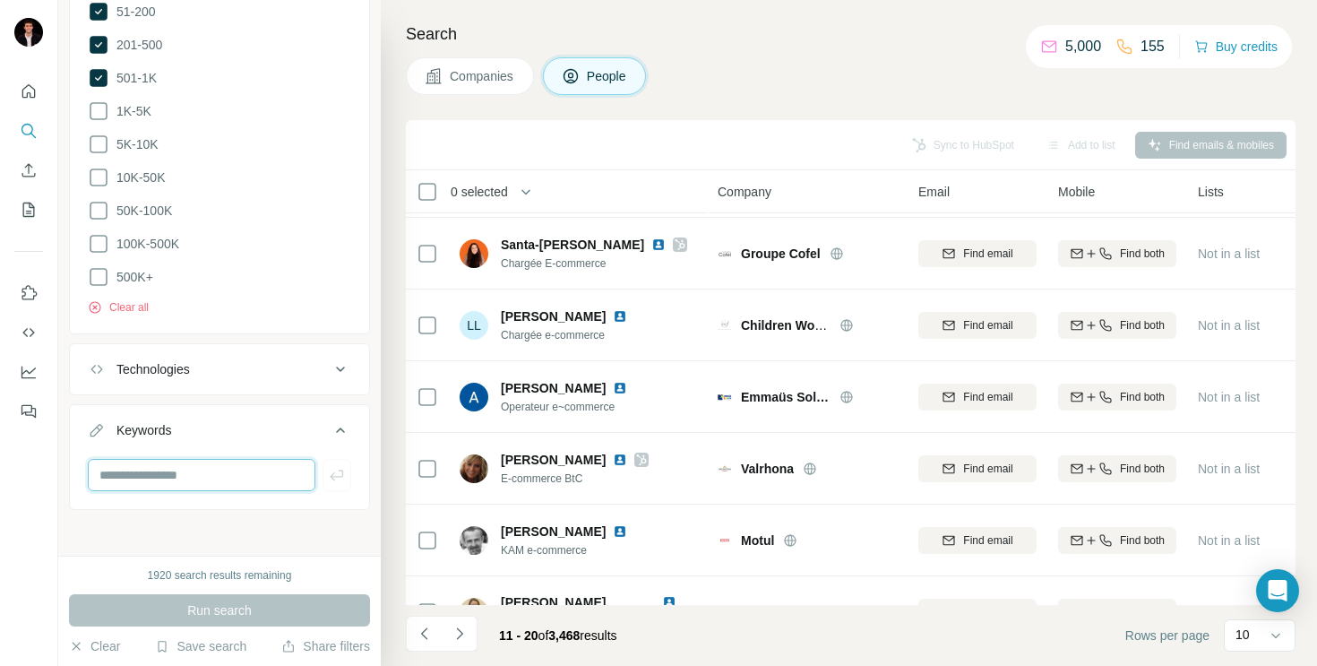
click at [279, 474] on input "text" at bounding box center [202, 475] width 228 height 32
type input "****"
click at [340, 470] on icon "button" at bounding box center [336, 475] width 13 height 11
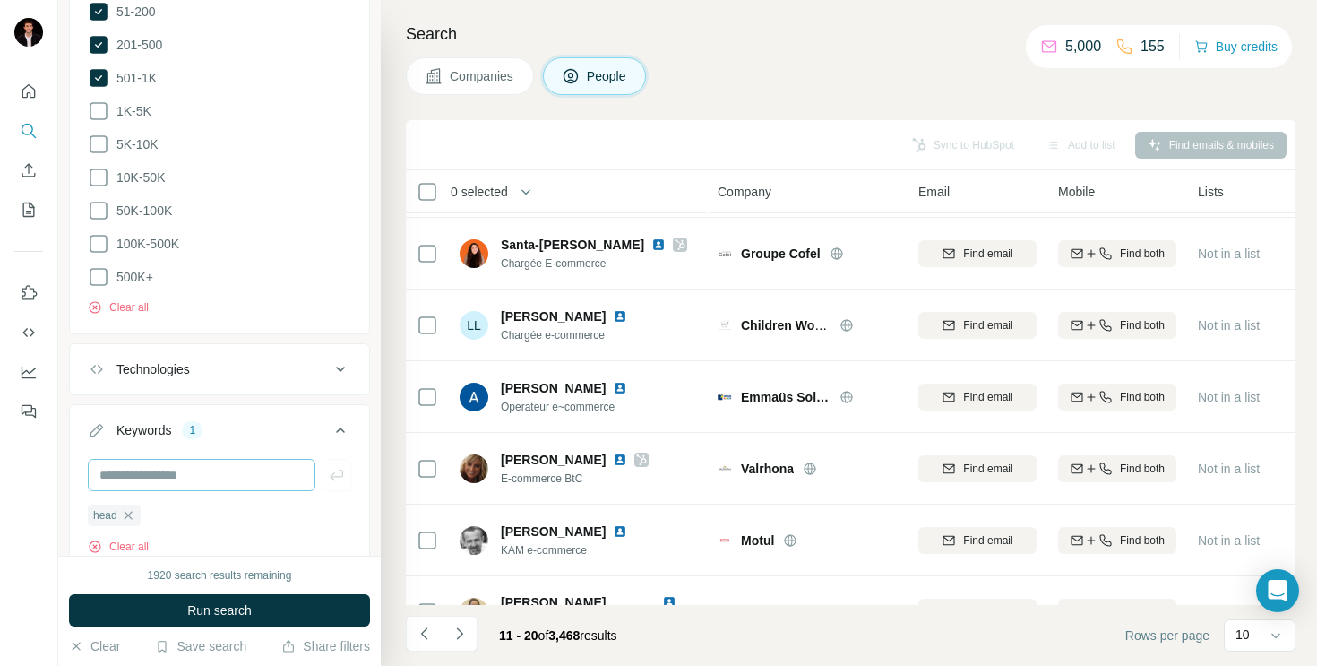
scroll to position [1237, 0]
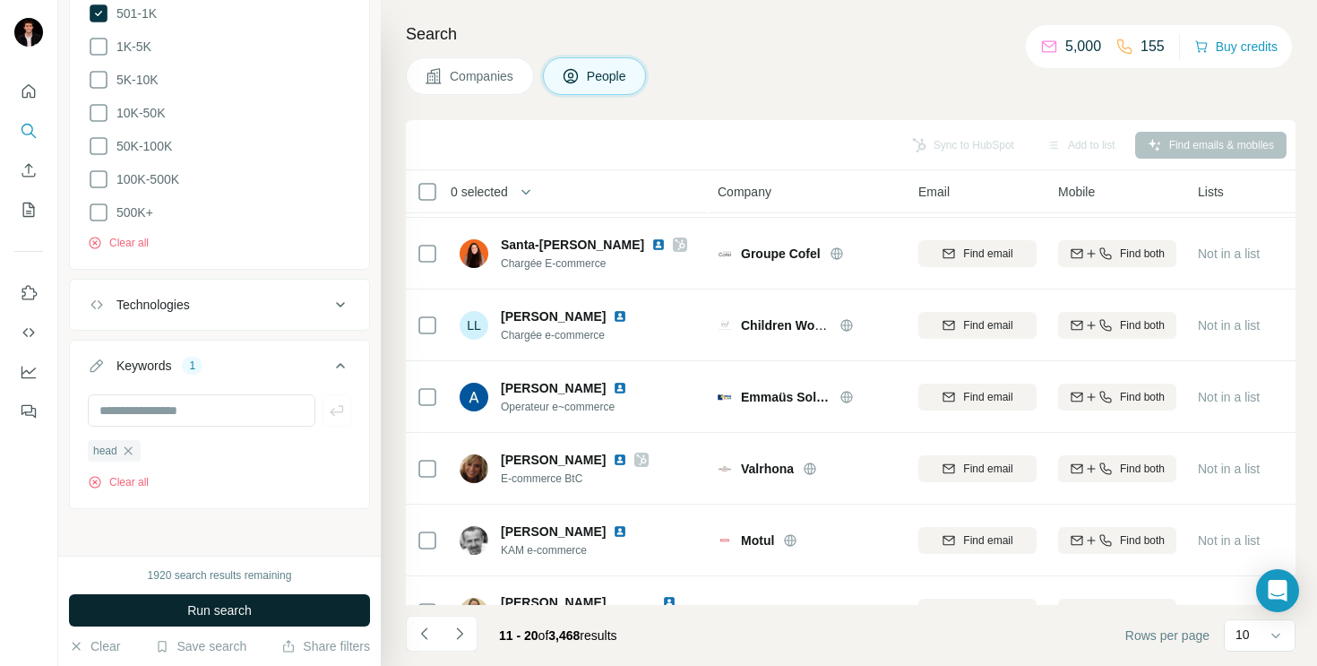
click at [225, 614] on span "Run search" at bounding box center [219, 610] width 65 height 18
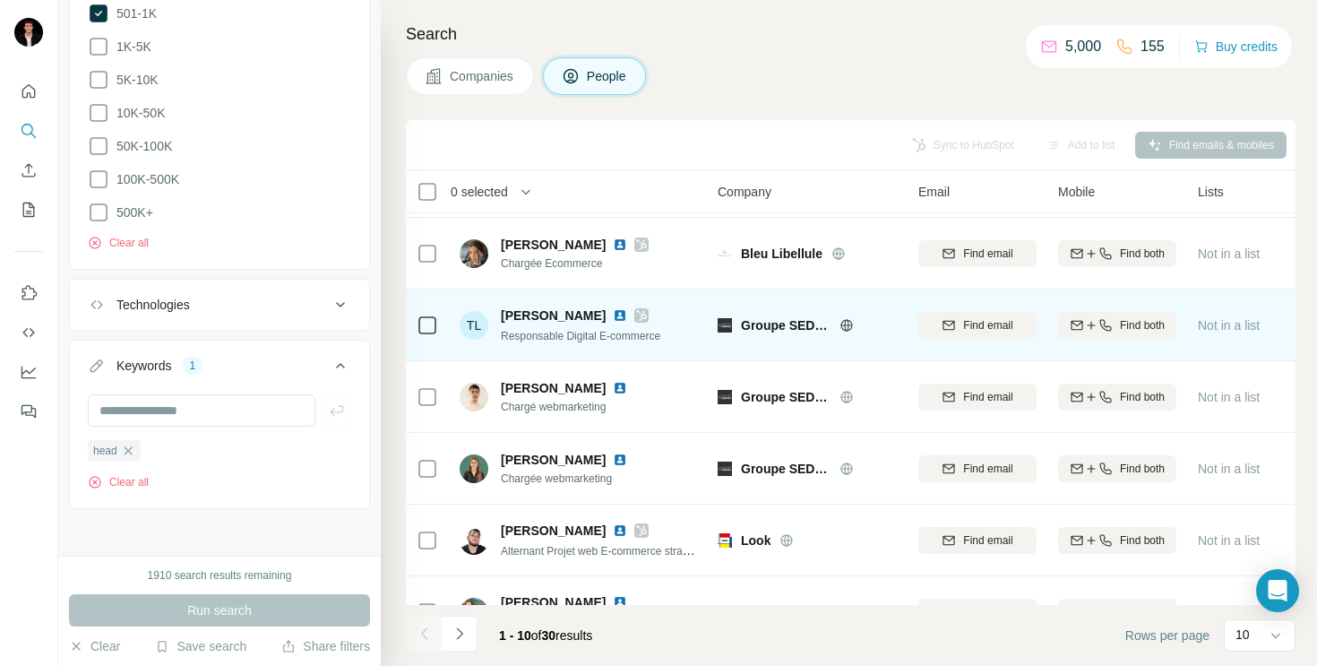
click at [777, 323] on span "Groupe SEDADI" at bounding box center [786, 325] width 90 height 18
click at [636, 319] on icon at bounding box center [641, 315] width 11 height 14
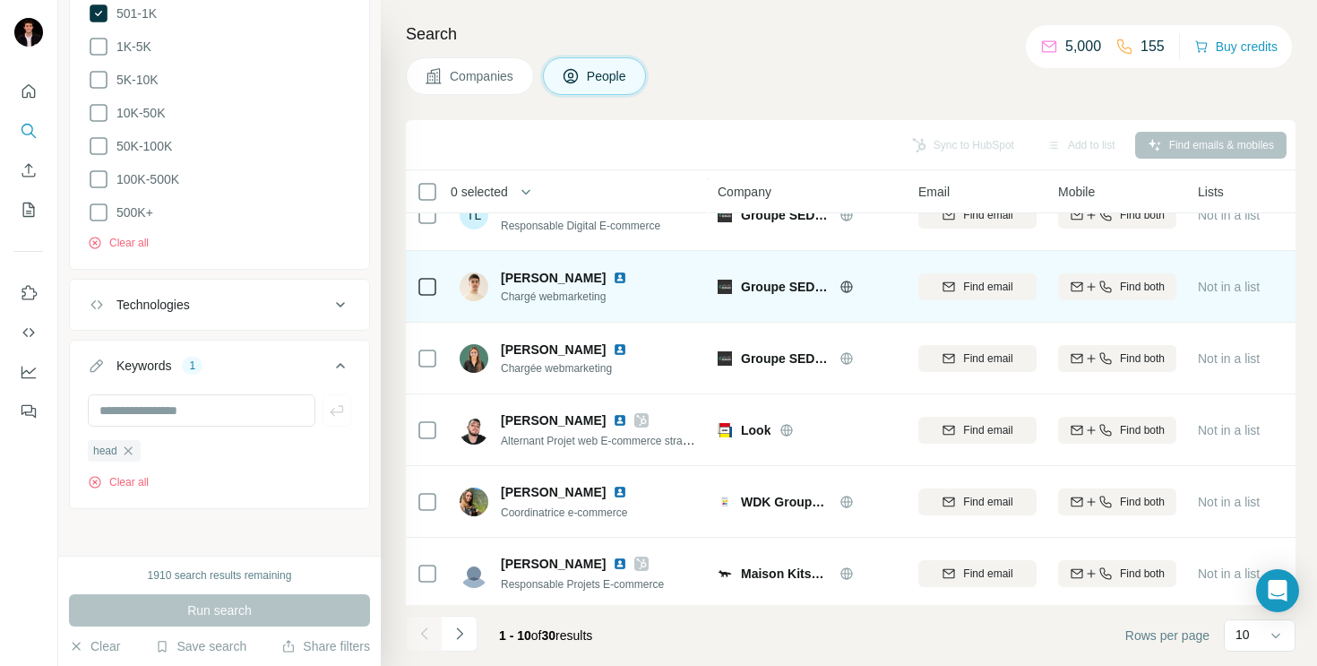
scroll to position [325, 0]
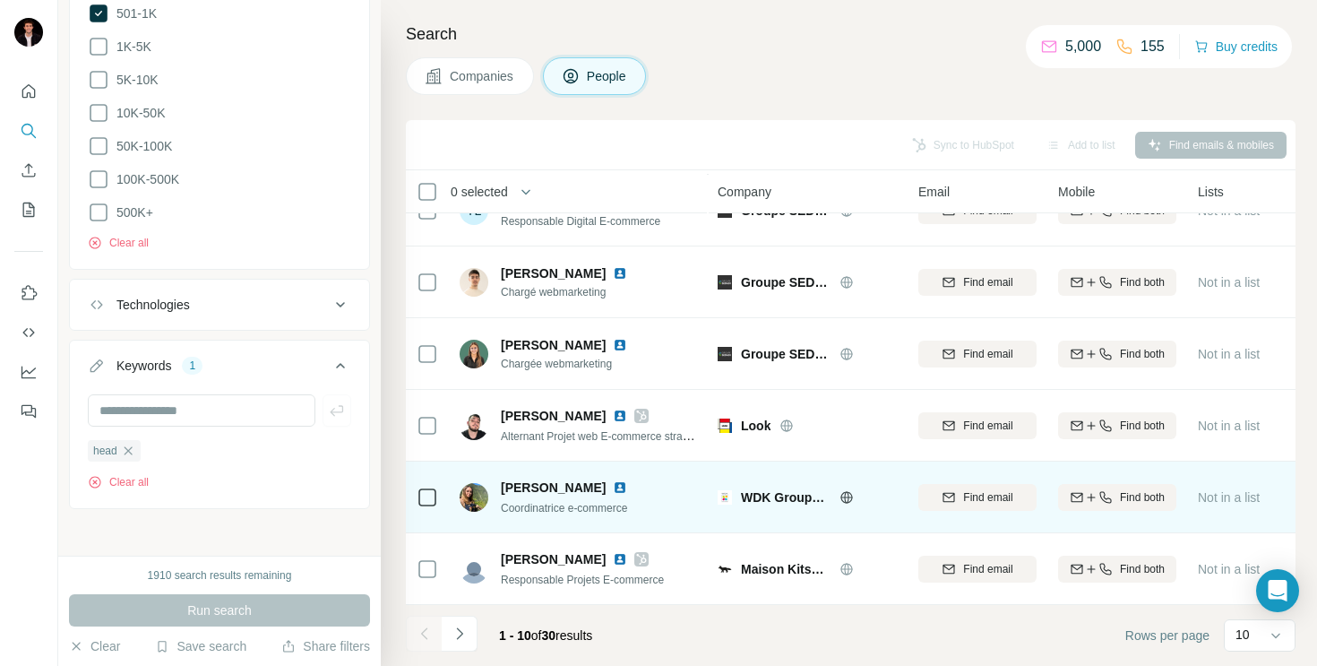
click at [688, 507] on div "Andréa S. Coordinatrice e-commerce" at bounding box center [579, 496] width 238 height 49
click at [849, 496] on icon at bounding box center [846, 497] width 4 height 12
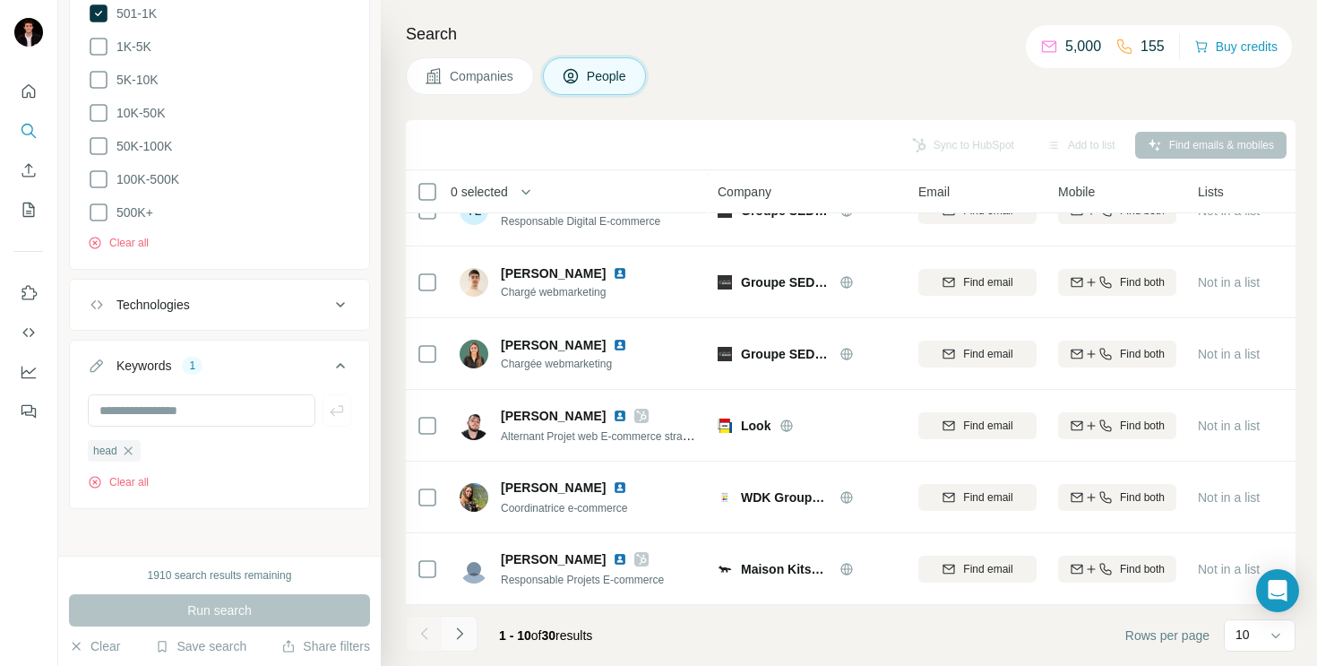
click at [463, 633] on icon "Navigate to next page" at bounding box center [460, 634] width 18 height 18
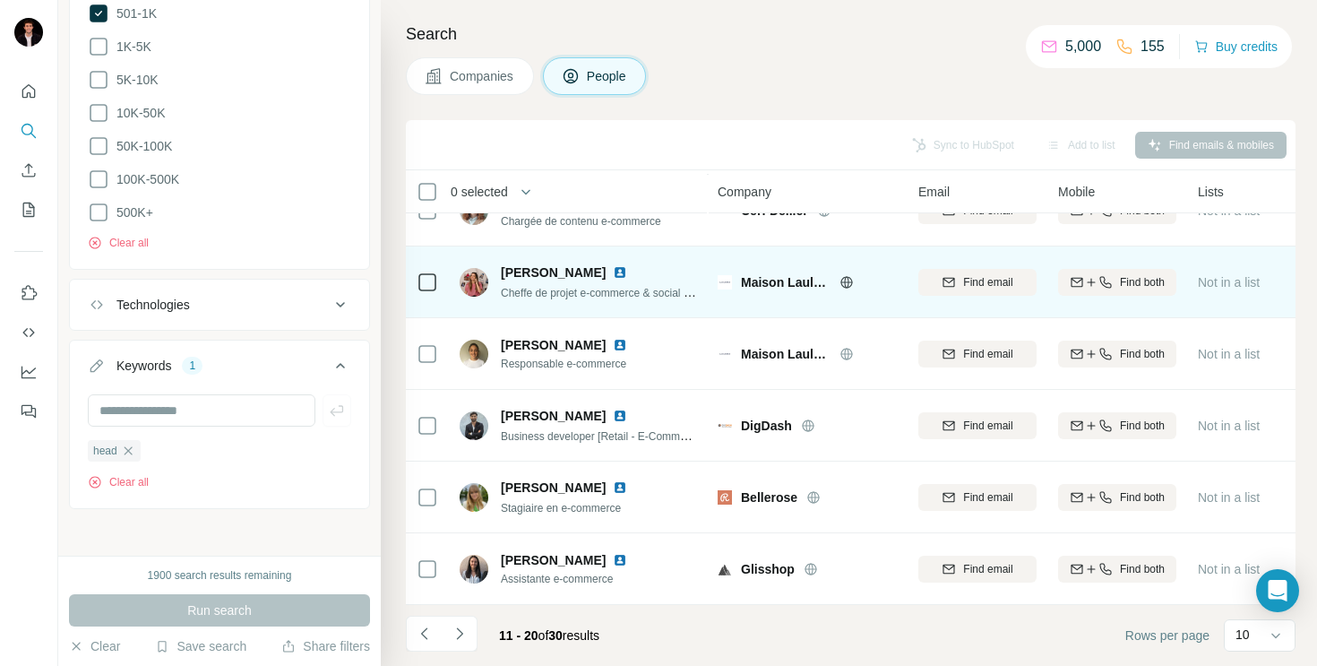
scroll to position [0, 0]
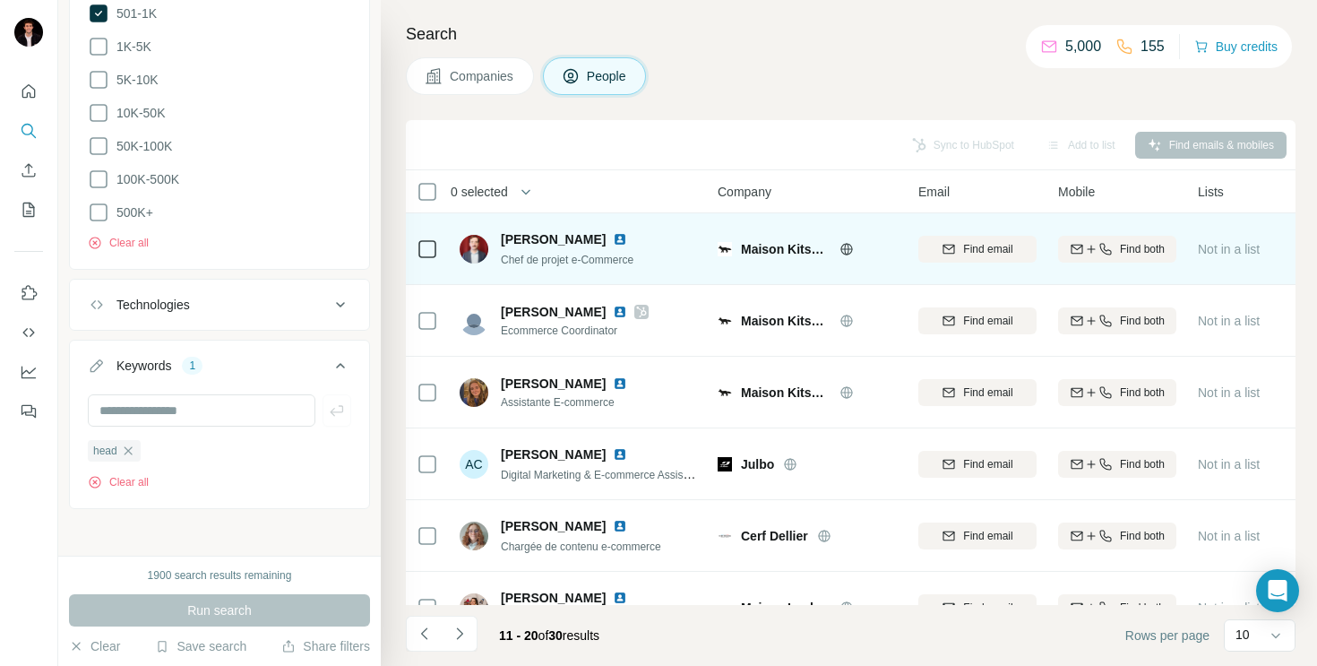
click at [849, 248] on icon at bounding box center [846, 249] width 4 height 12
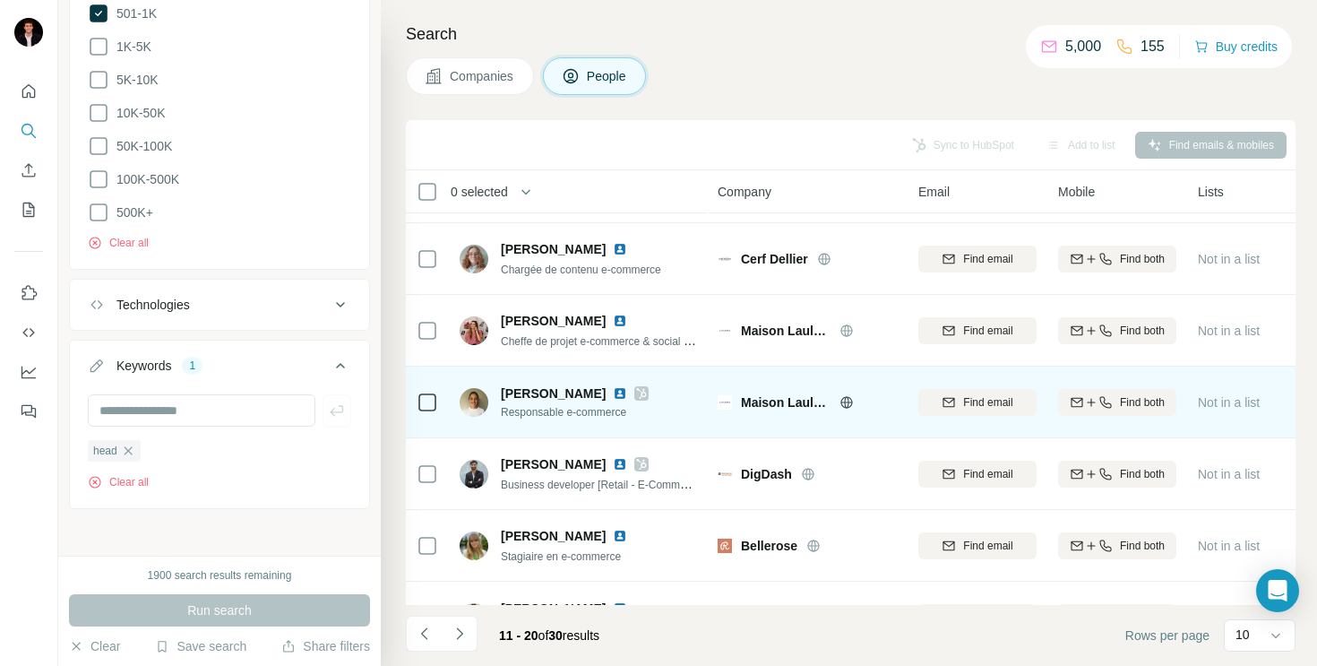
scroll to position [279, 0]
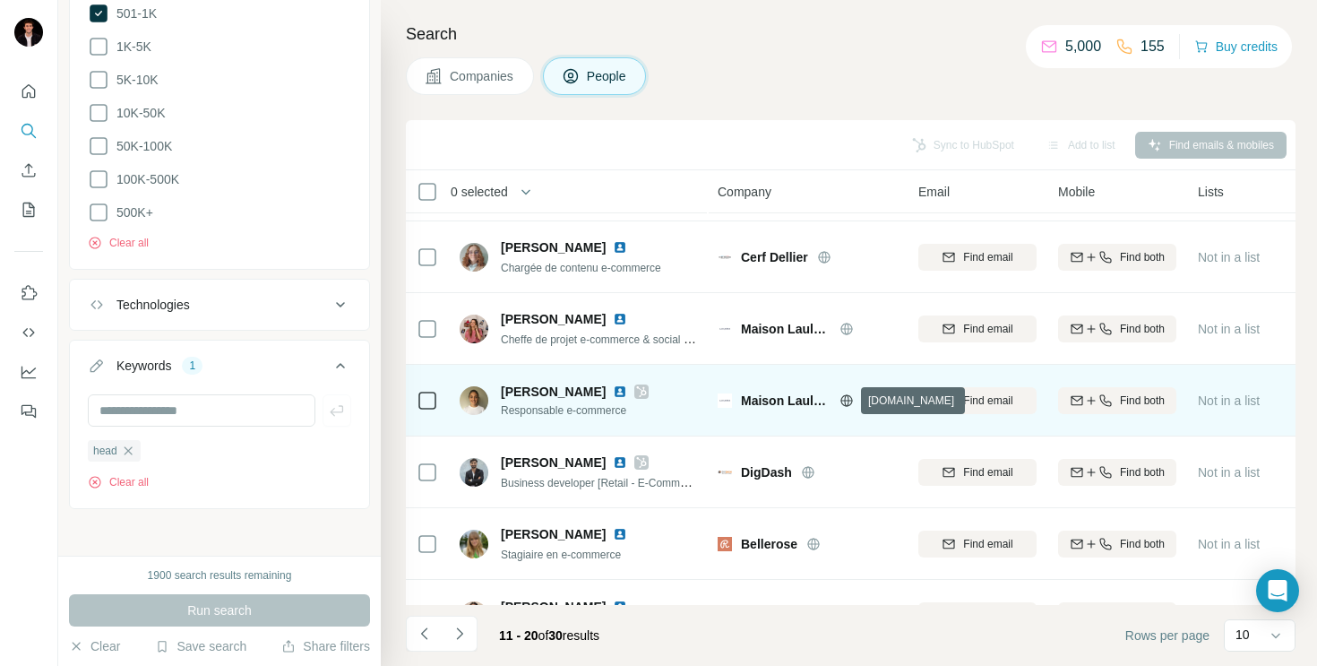
click at [849, 400] on icon at bounding box center [847, 400] width 12 height 1
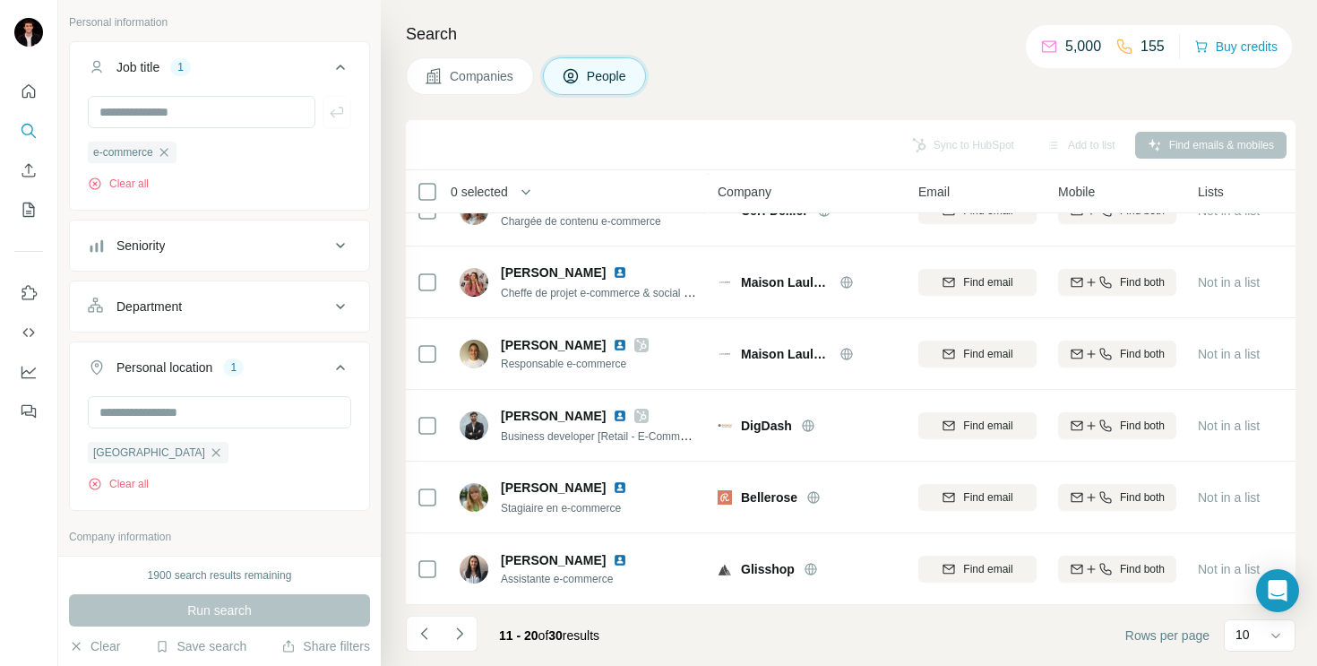
scroll to position [101, 0]
click at [336, 299] on icon at bounding box center [341, 308] width 22 height 22
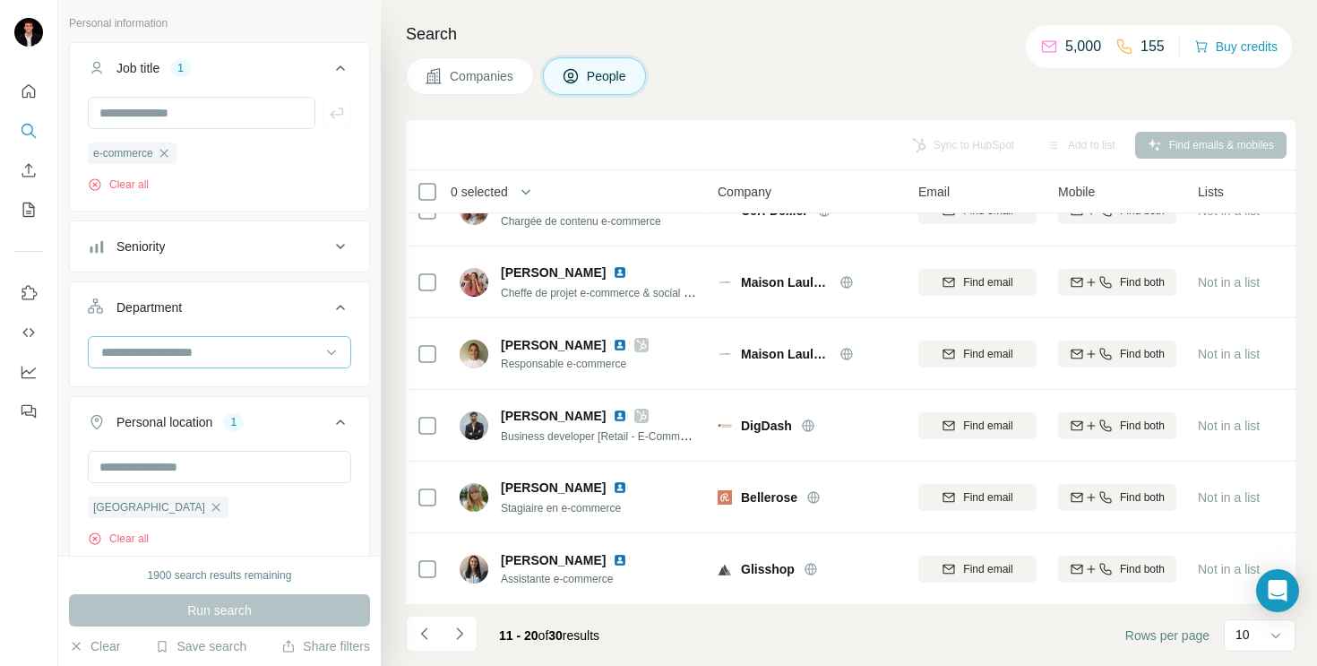
click at [272, 343] on input at bounding box center [209, 352] width 221 height 20
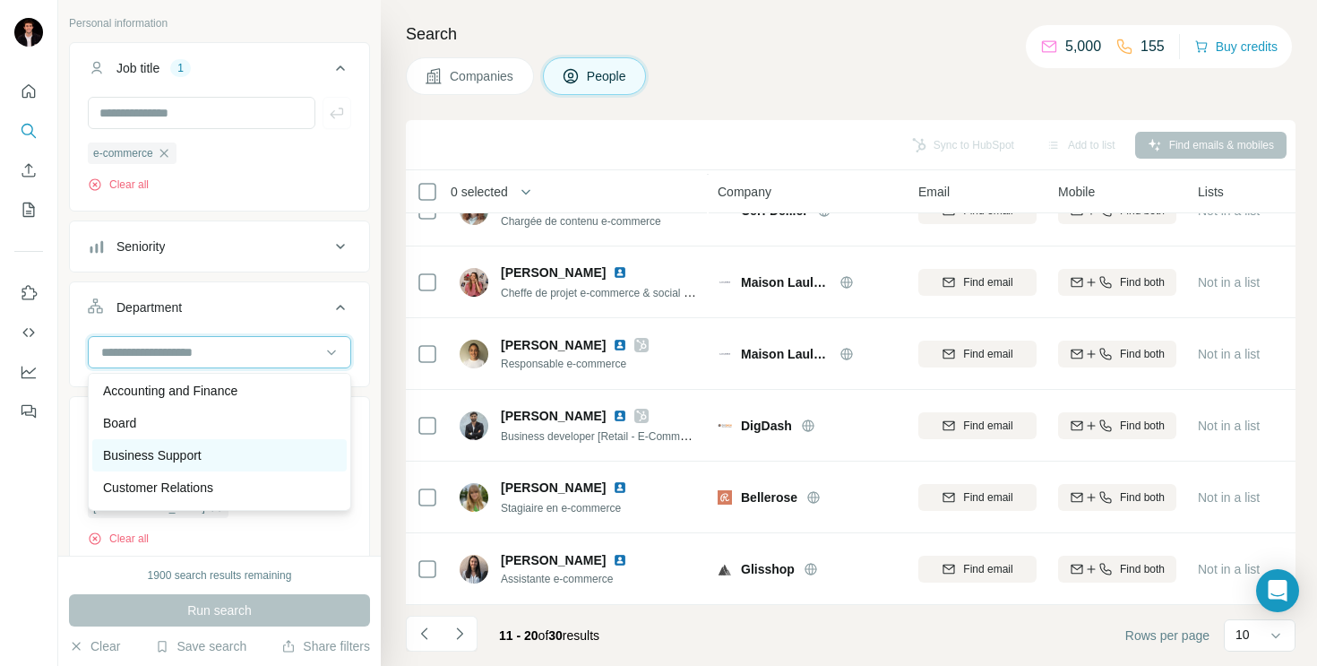
scroll to position [0, 0]
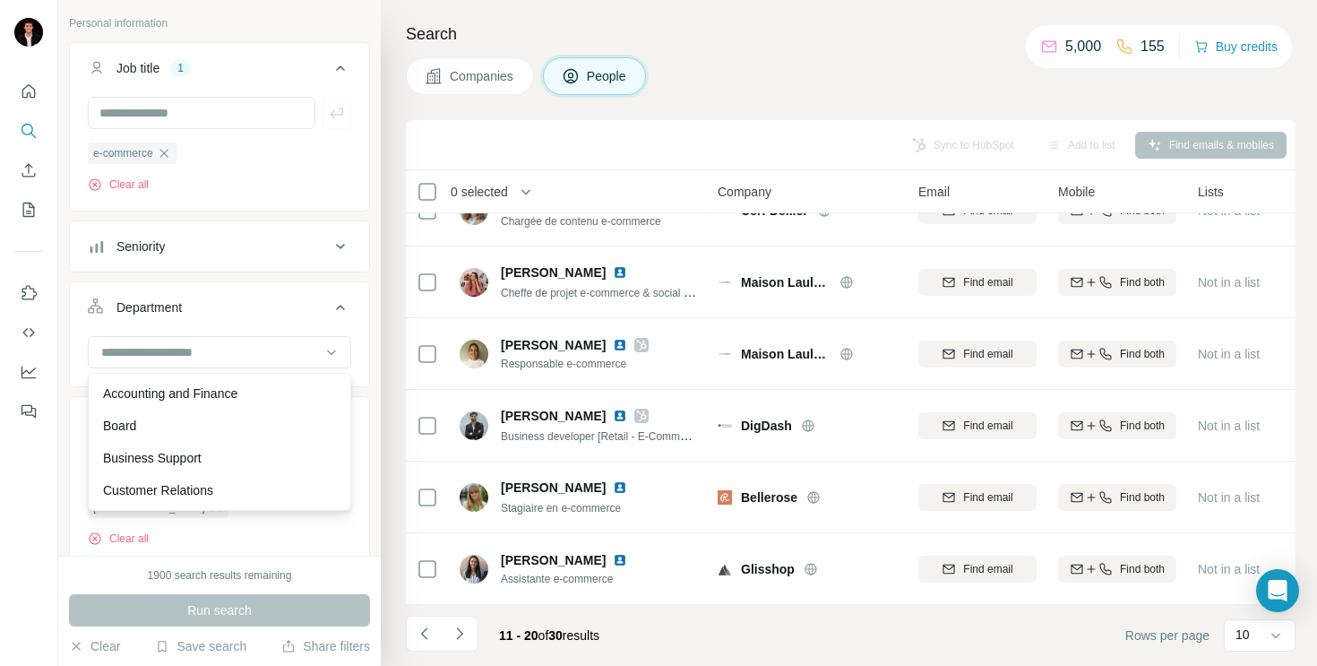
click at [276, 258] on button "Seniority" at bounding box center [219, 246] width 299 height 43
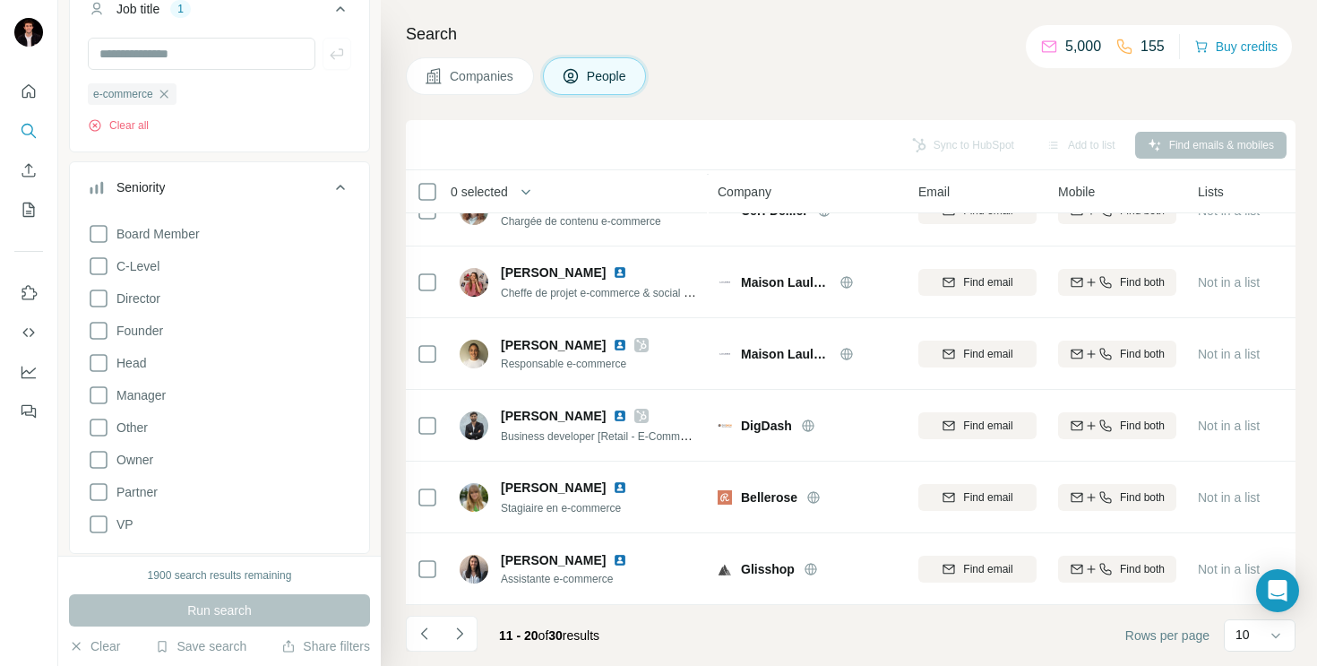
scroll to position [178, 0]
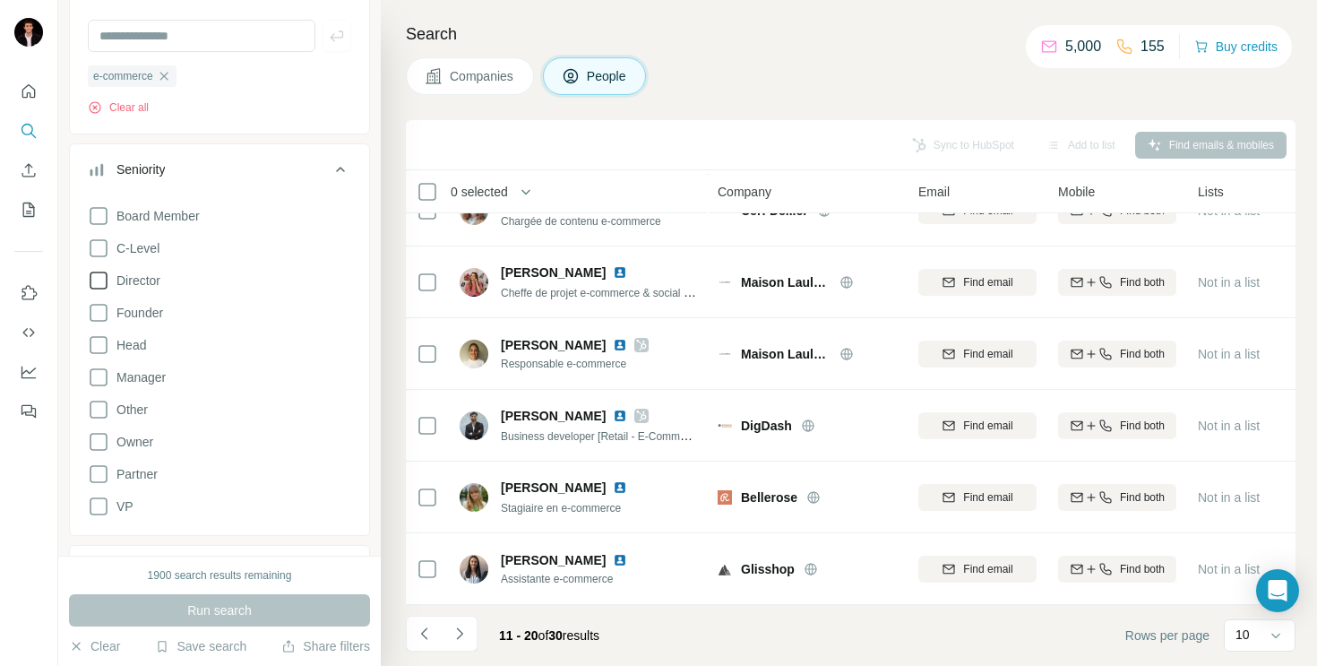
click at [96, 284] on icon at bounding box center [99, 281] width 22 height 22
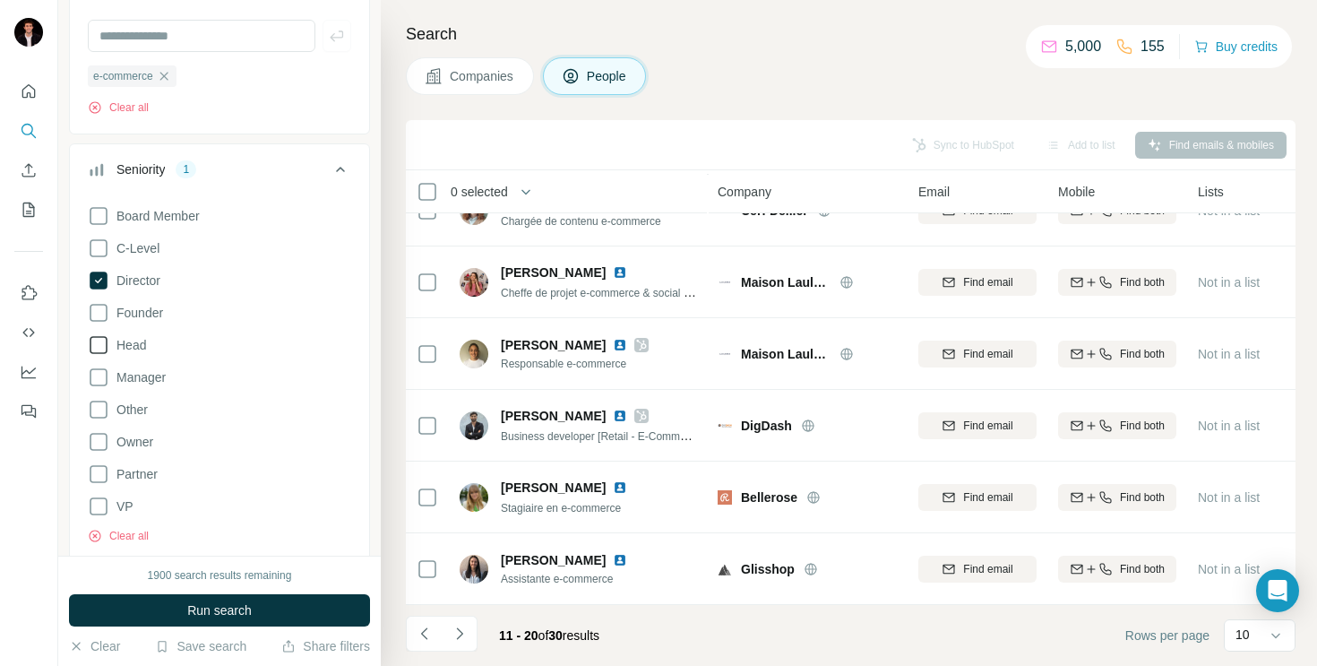
click at [101, 346] on icon at bounding box center [99, 345] width 22 height 22
click at [99, 380] on icon at bounding box center [99, 378] width 22 height 22
click at [99, 250] on icon at bounding box center [99, 248] width 22 height 22
click at [187, 610] on span "Run search" at bounding box center [219, 610] width 65 height 18
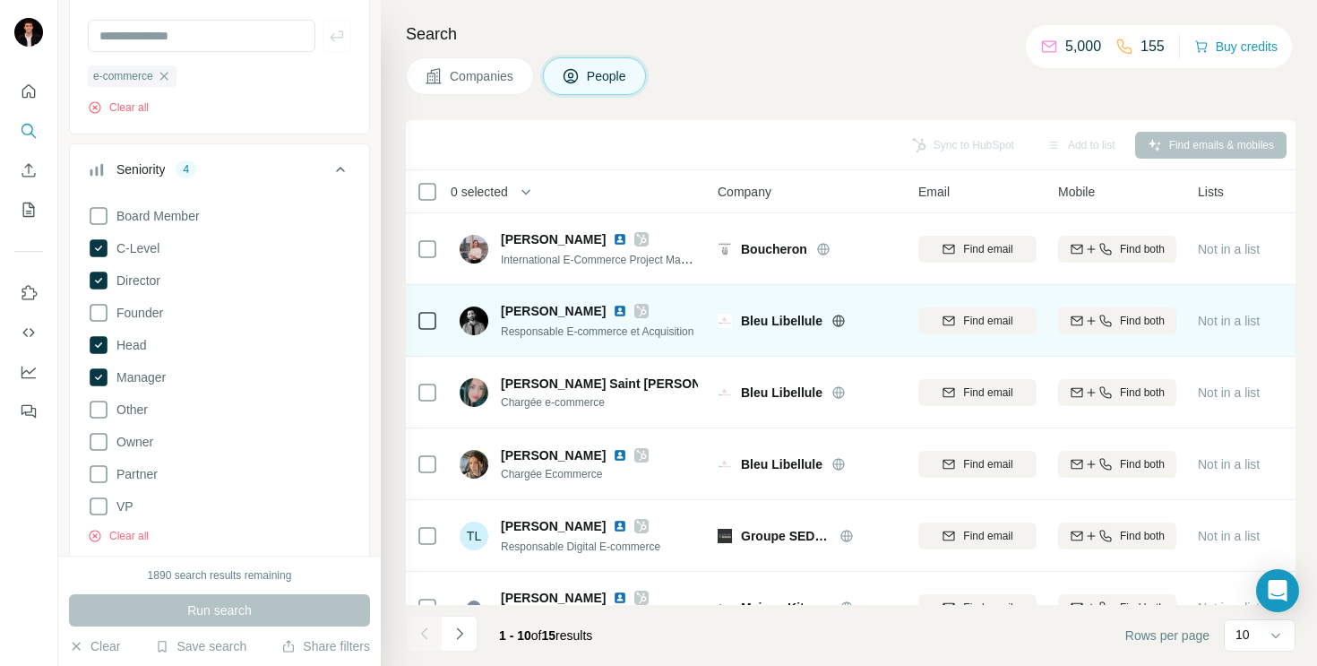
click at [838, 319] on icon at bounding box center [839, 321] width 14 height 14
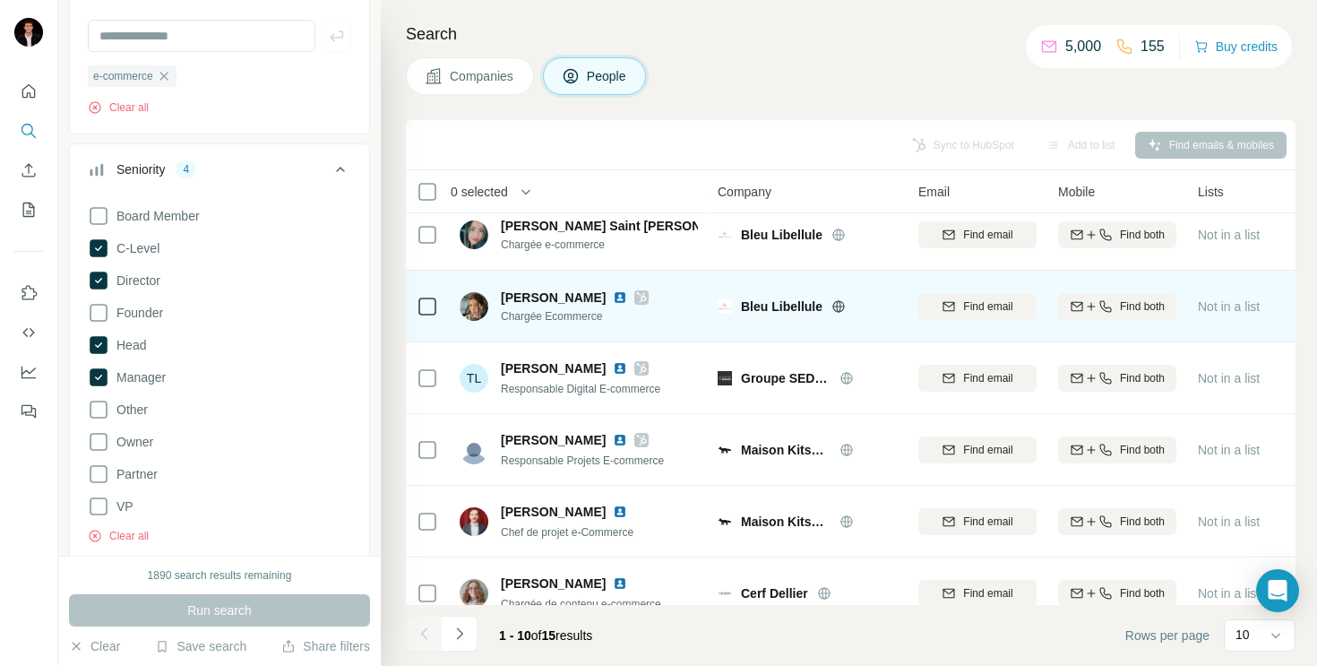
scroll to position [325, 0]
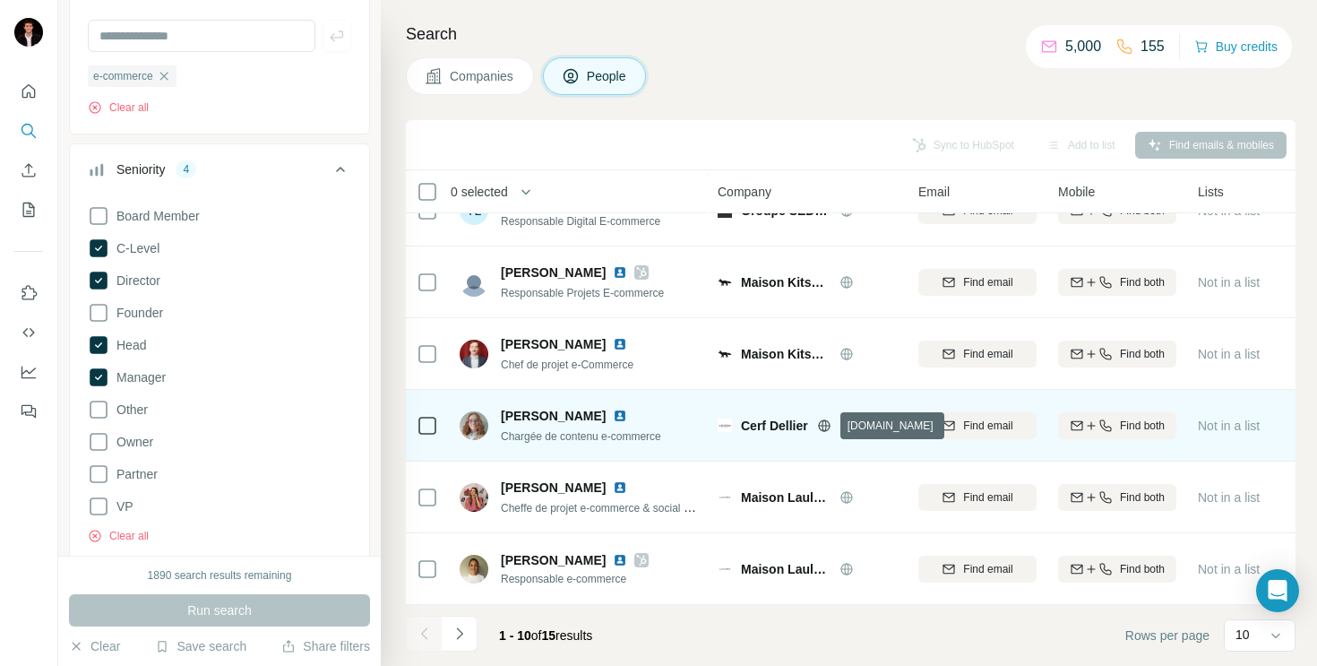
click at [825, 426] on icon at bounding box center [824, 426] width 14 height 14
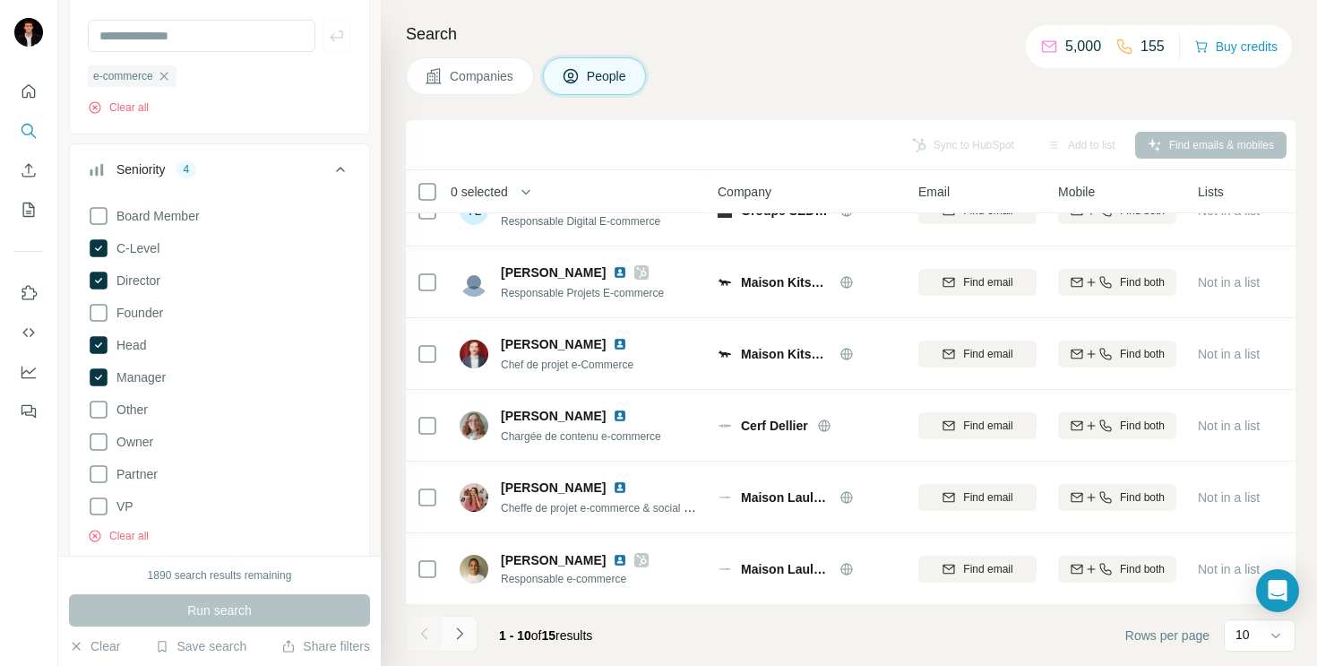
click at [451, 636] on icon "Navigate to next page" at bounding box center [460, 634] width 18 height 18
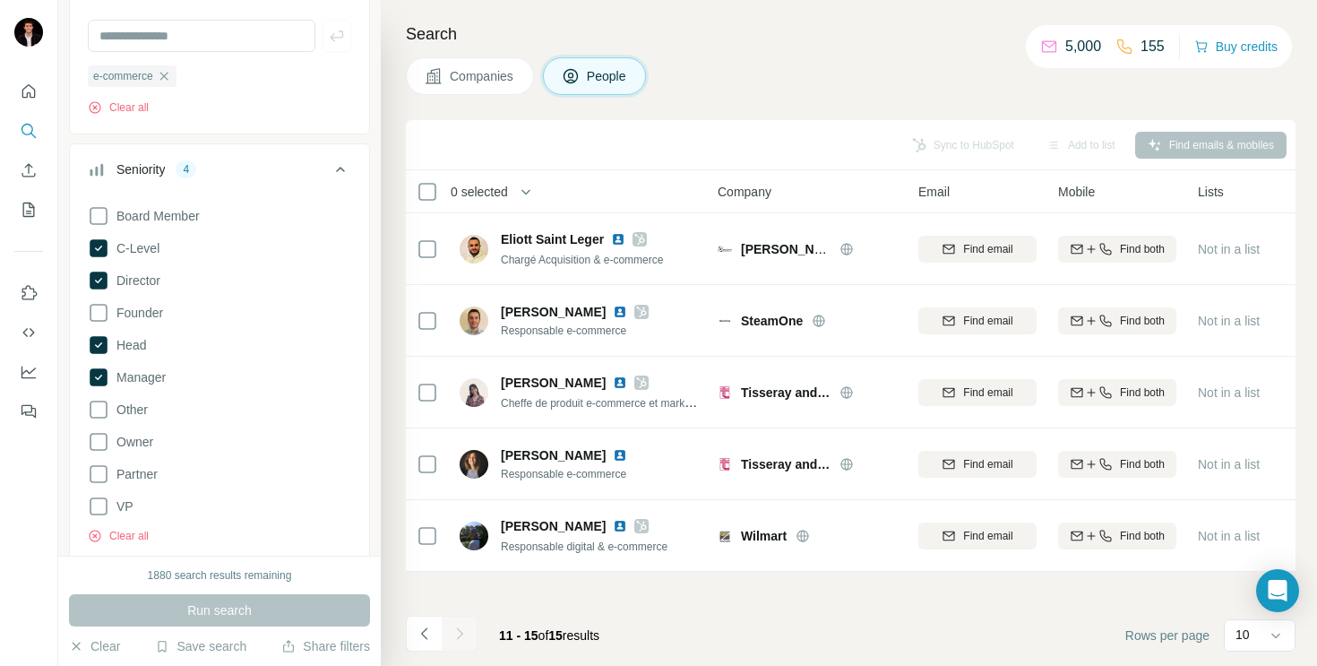
scroll to position [0, 0]
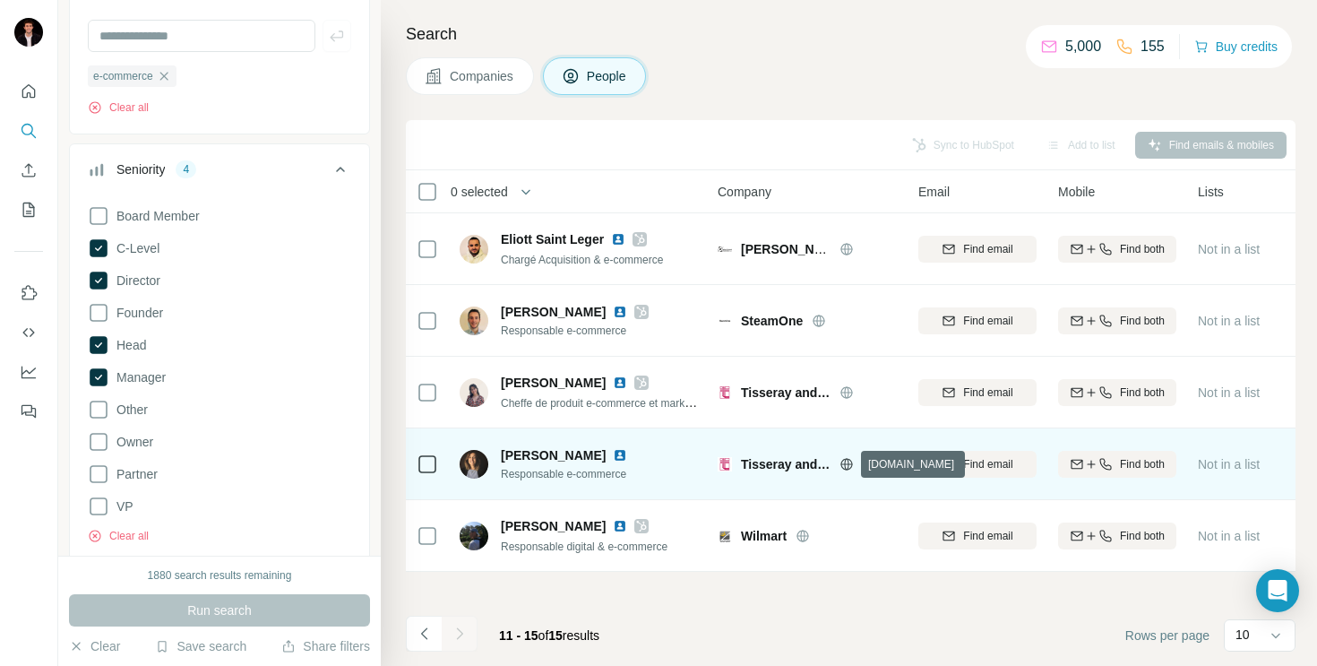
click at [847, 467] on icon at bounding box center [847, 464] width 14 height 14
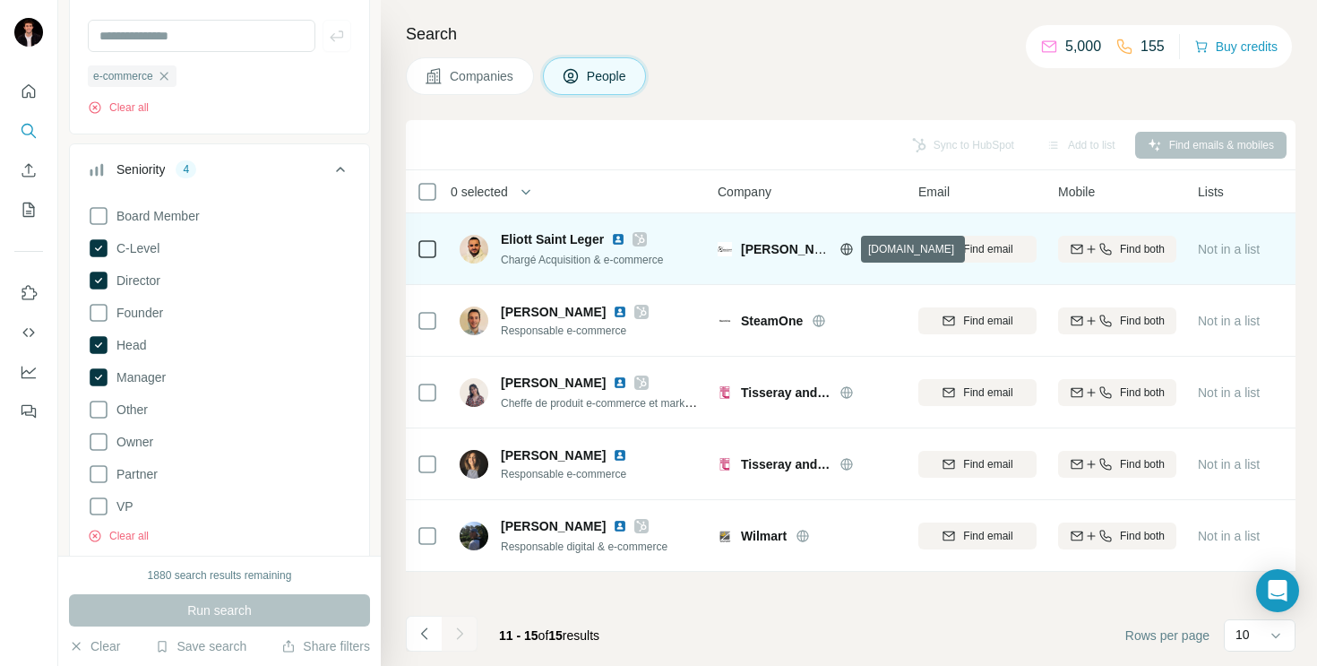
click at [845, 245] on icon at bounding box center [846, 249] width 4 height 12
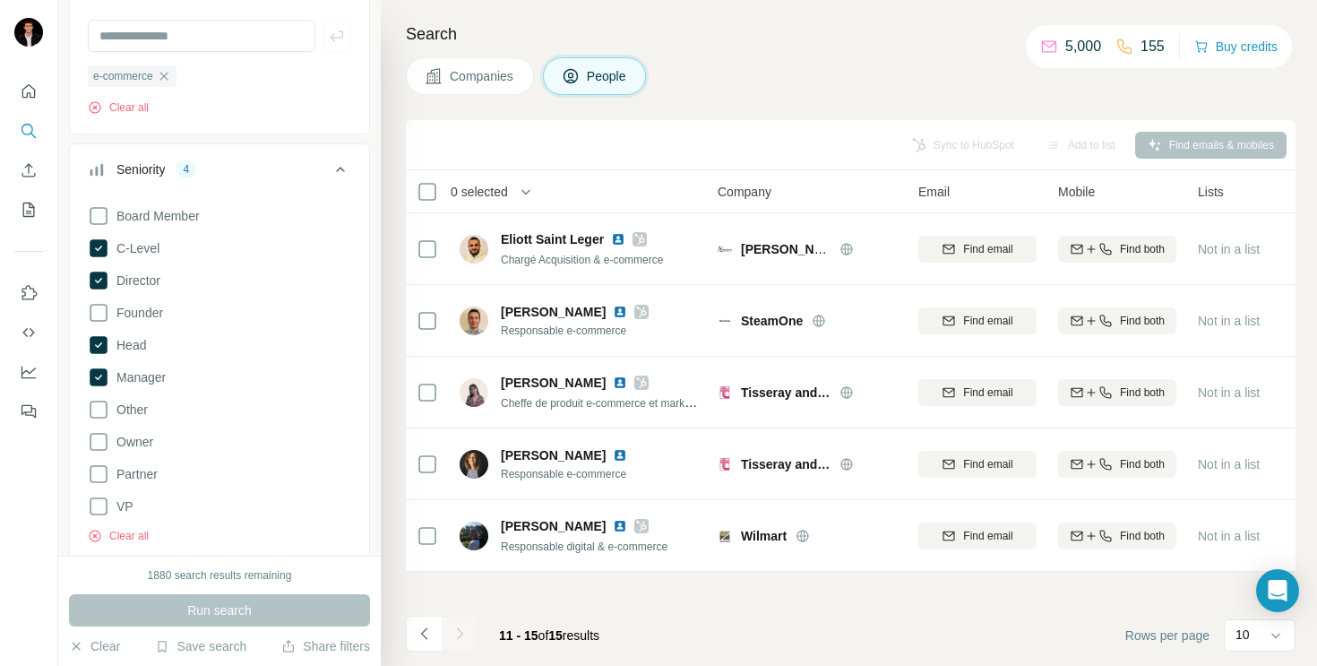
click at [904, 62] on div "Companies People" at bounding box center [851, 76] width 890 height 38
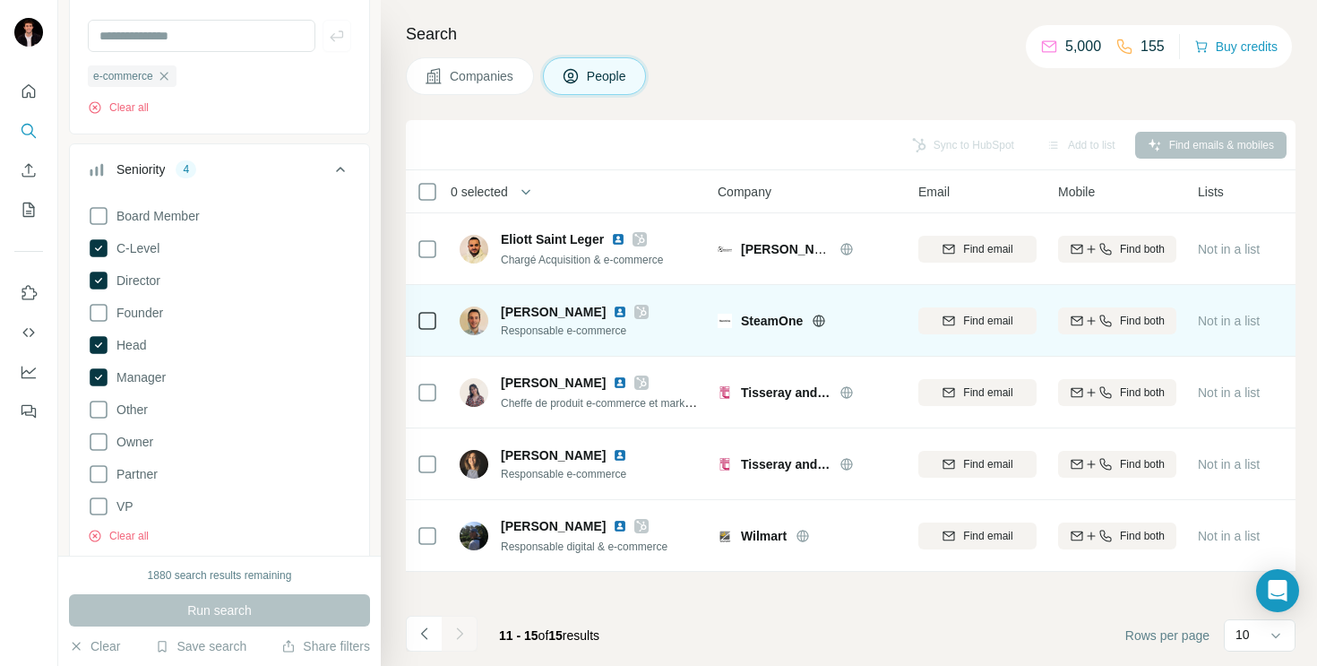
click at [818, 315] on icon at bounding box center [819, 321] width 14 height 14
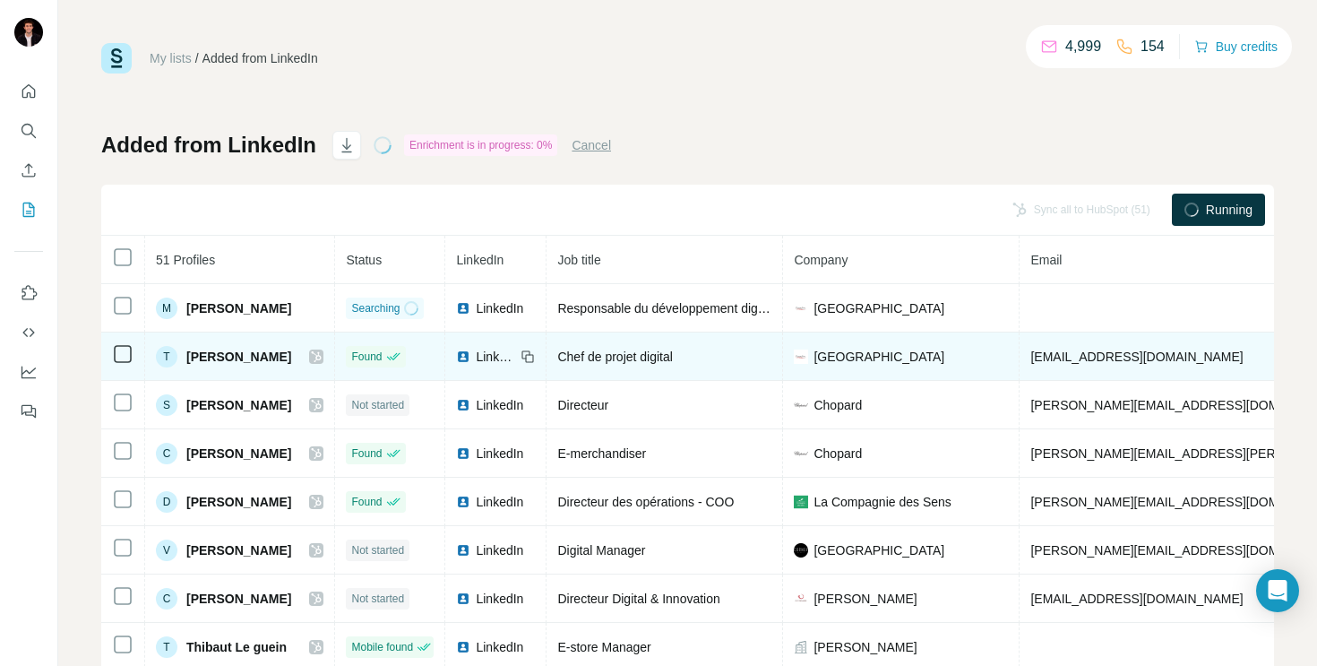
click at [1083, 352] on span "[EMAIL_ADDRESS][DOMAIN_NAME]" at bounding box center [1137, 357] width 212 height 14
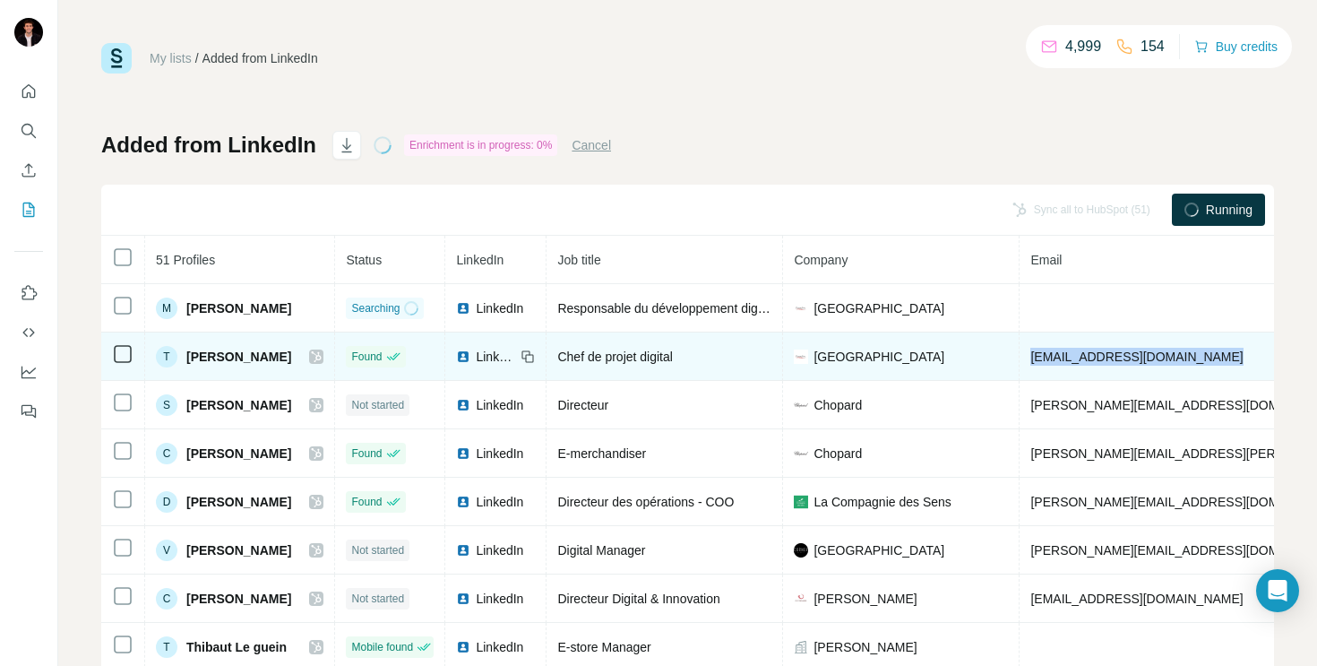
click at [1083, 352] on span "[EMAIL_ADDRESS][DOMAIN_NAME]" at bounding box center [1137, 357] width 212 height 14
copy span "[EMAIL_ADDRESS][DOMAIN_NAME]"
